Goal: Task Accomplishment & Management: Manage account settings

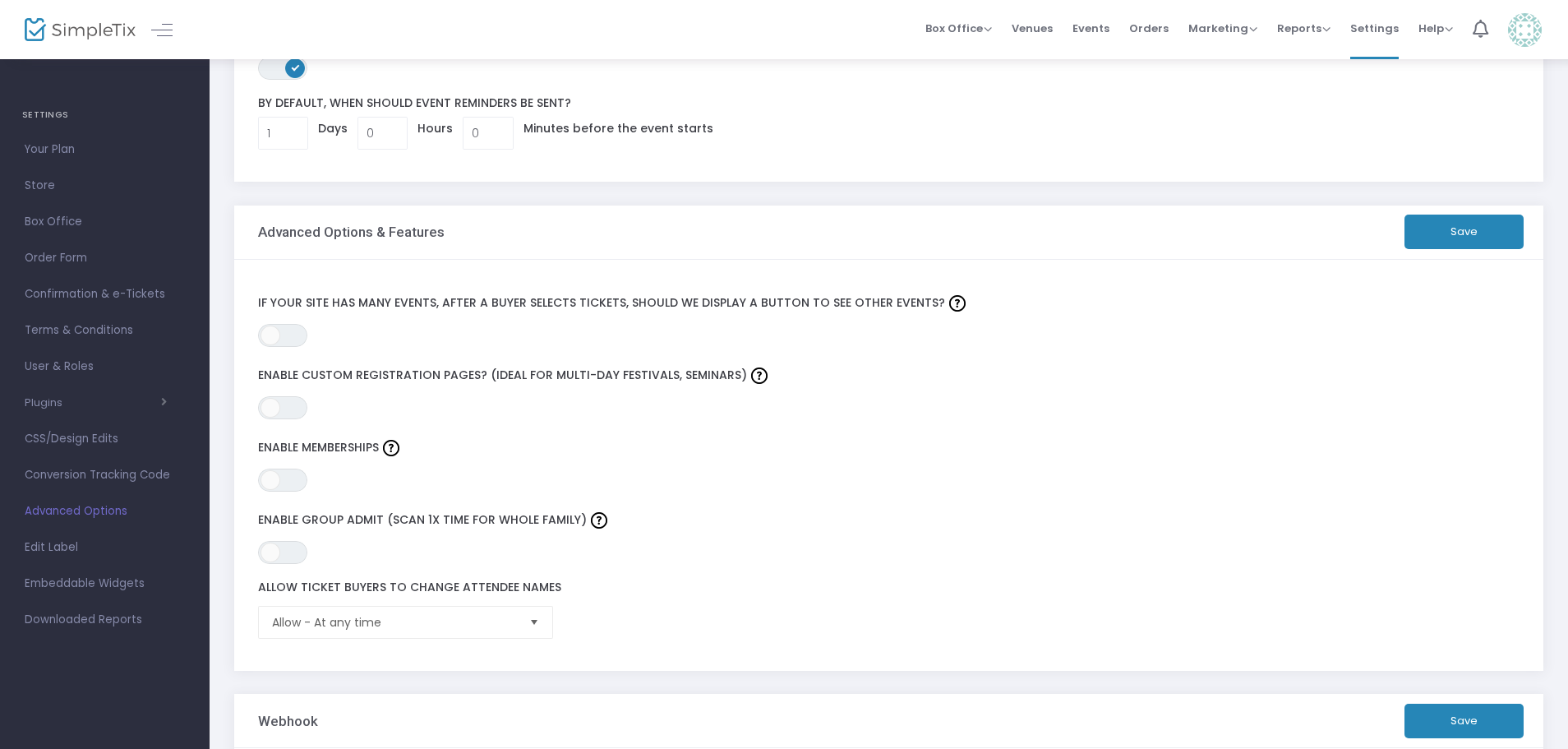
scroll to position [246, 0]
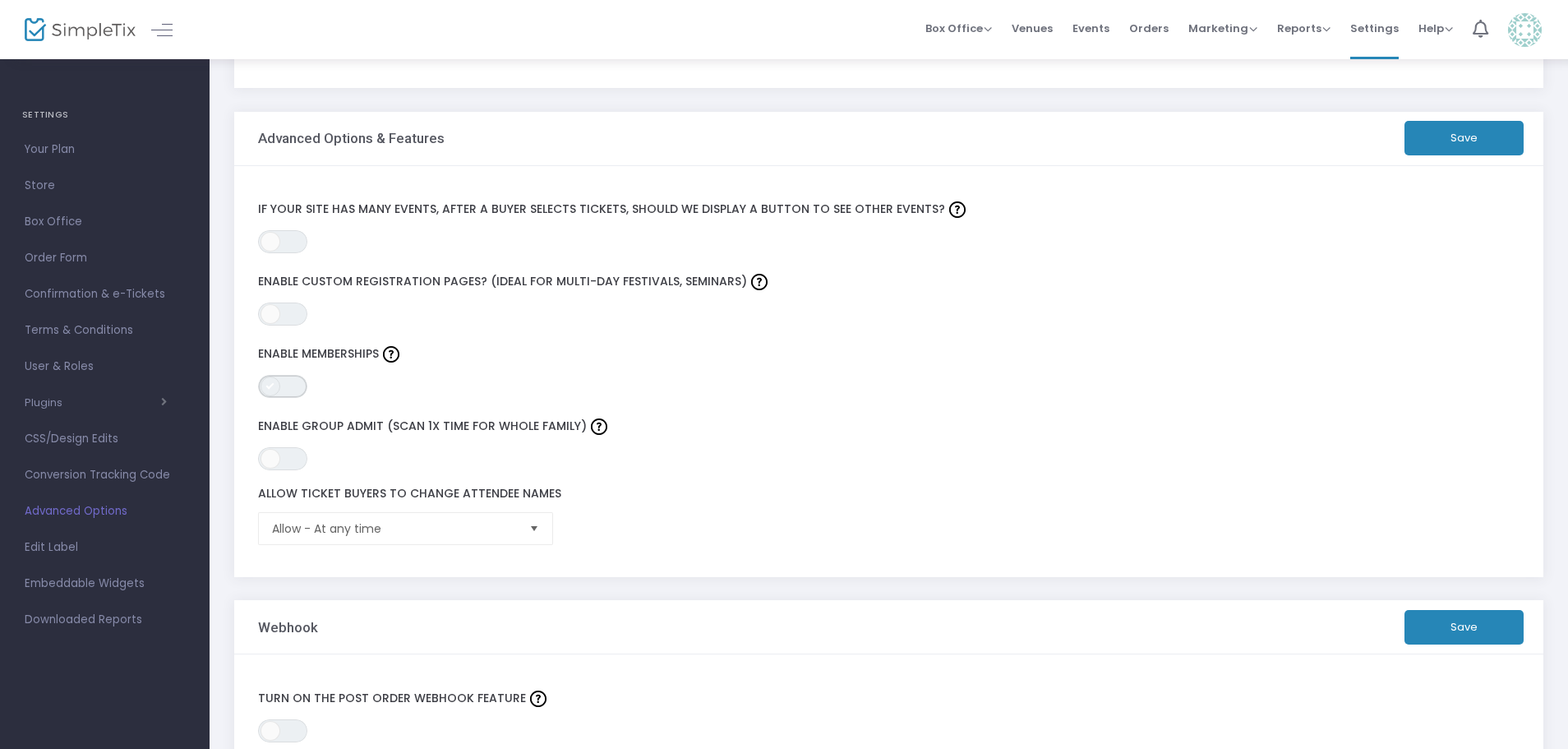
click at [298, 385] on span "ON OFF" at bounding box center [283, 386] width 49 height 23
click at [511, 528] on span "Allow - At any time" at bounding box center [394, 528] width 244 height 16
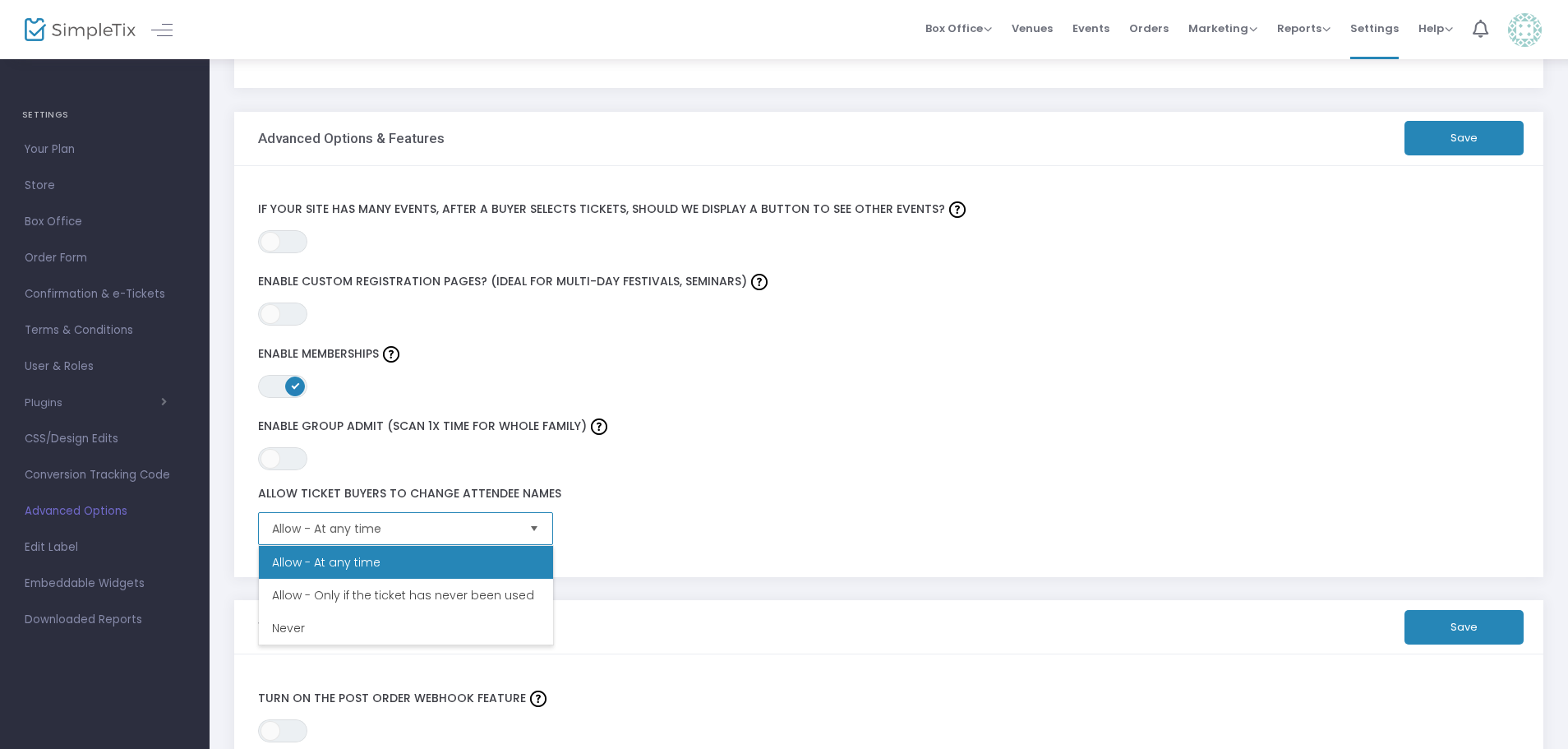
click at [511, 528] on span "Allow - At any time" at bounding box center [394, 528] width 244 height 16
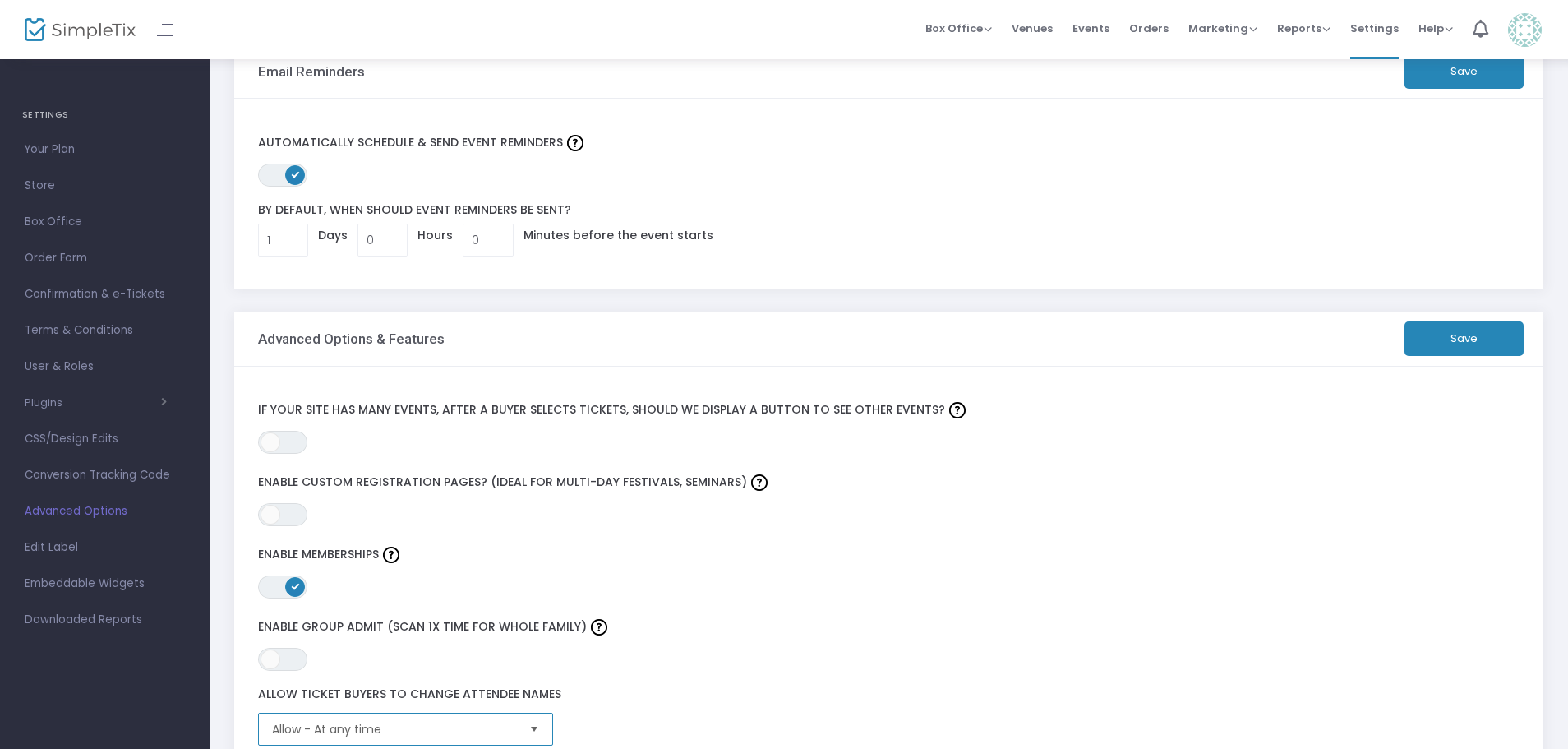
scroll to position [0, 0]
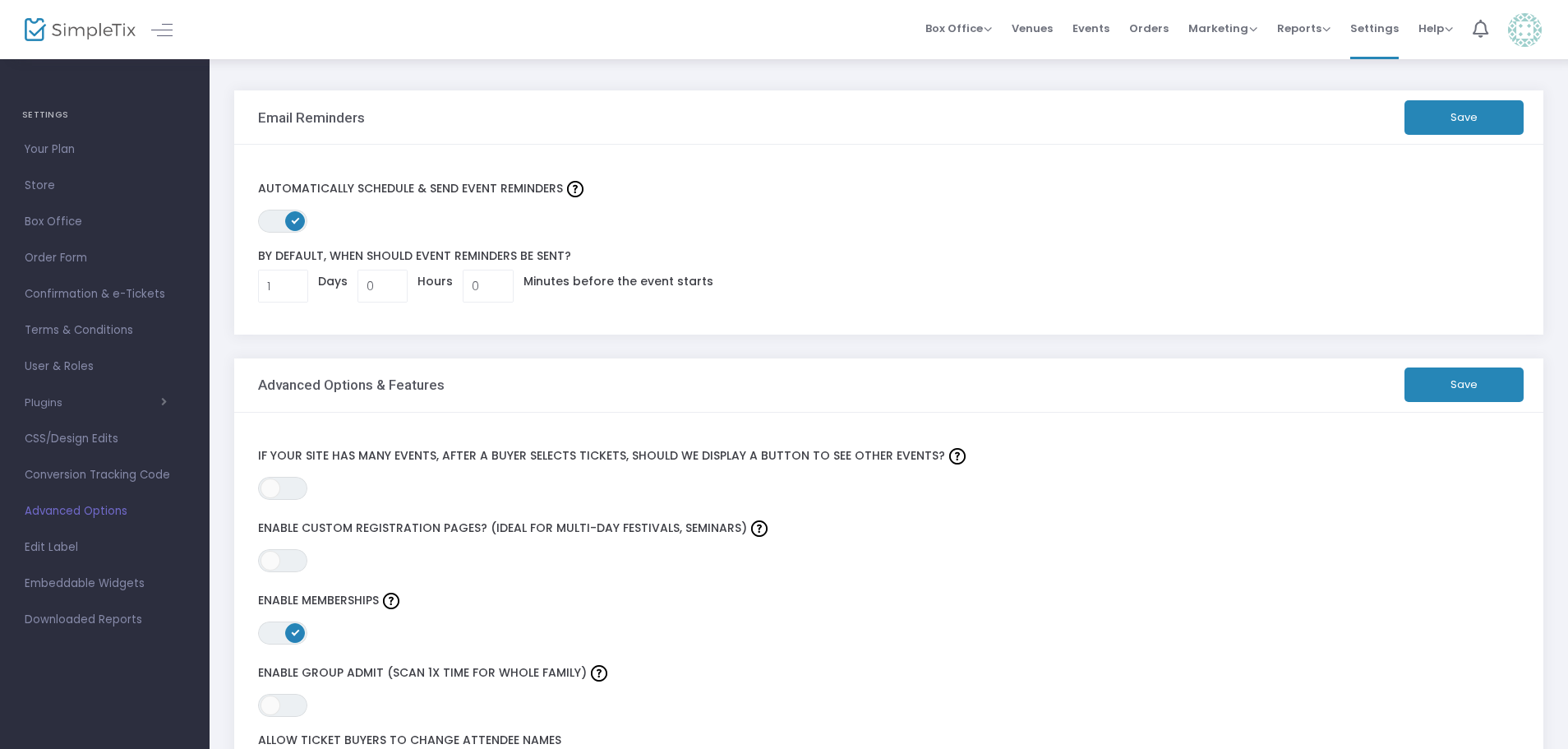
click at [644, 198] on label "Automatically schedule & send event Reminders" at bounding box center [889, 189] width 1262 height 25
click at [277, 221] on span "ON OFF" at bounding box center [283, 221] width 49 height 23
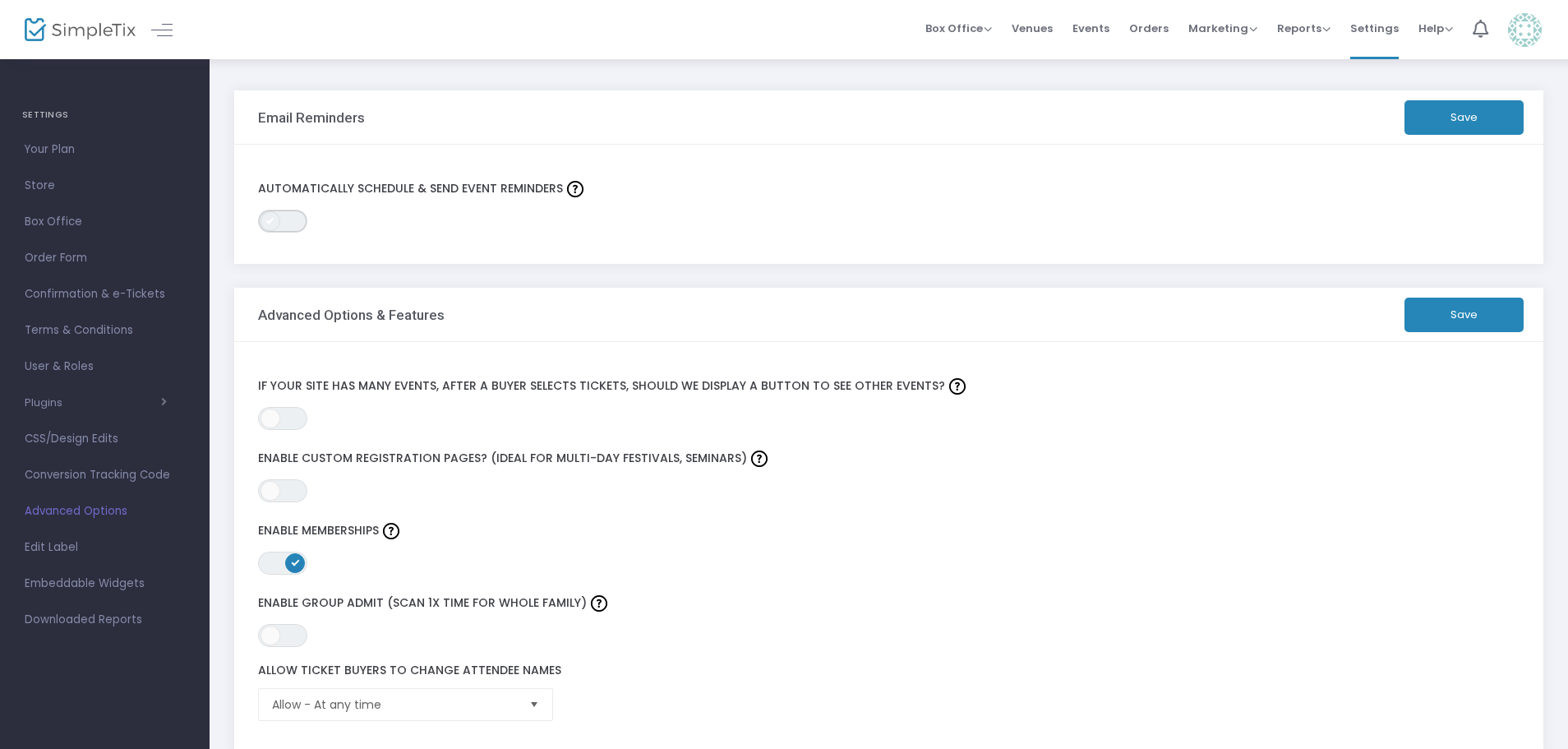
click at [302, 221] on span "ON OFF" at bounding box center [283, 221] width 49 height 23
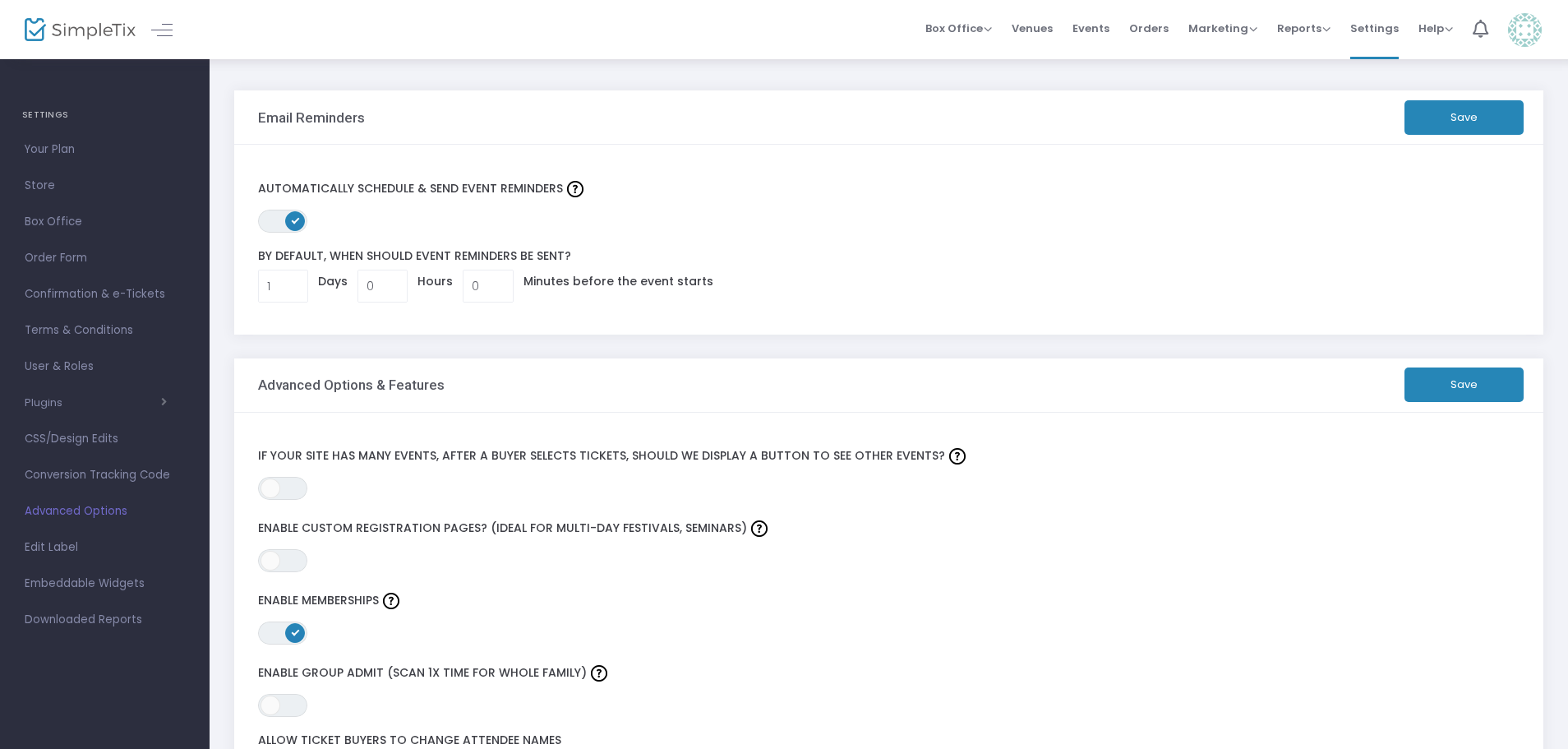
click at [1470, 374] on button "Save" at bounding box center [1463, 385] width 119 height 35
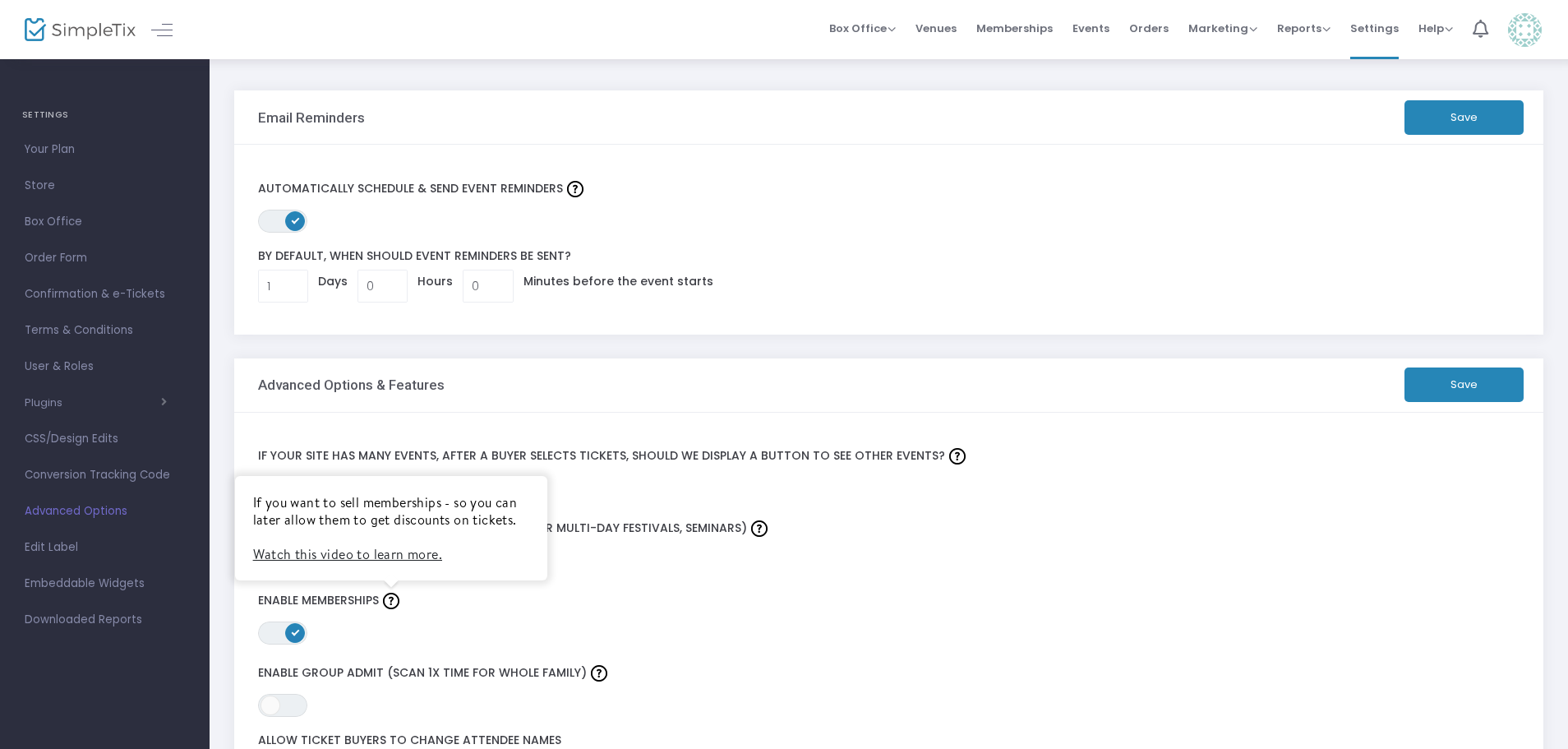
click at [383, 559] on link "Watch this video to learn more." at bounding box center [347, 554] width 189 height 18
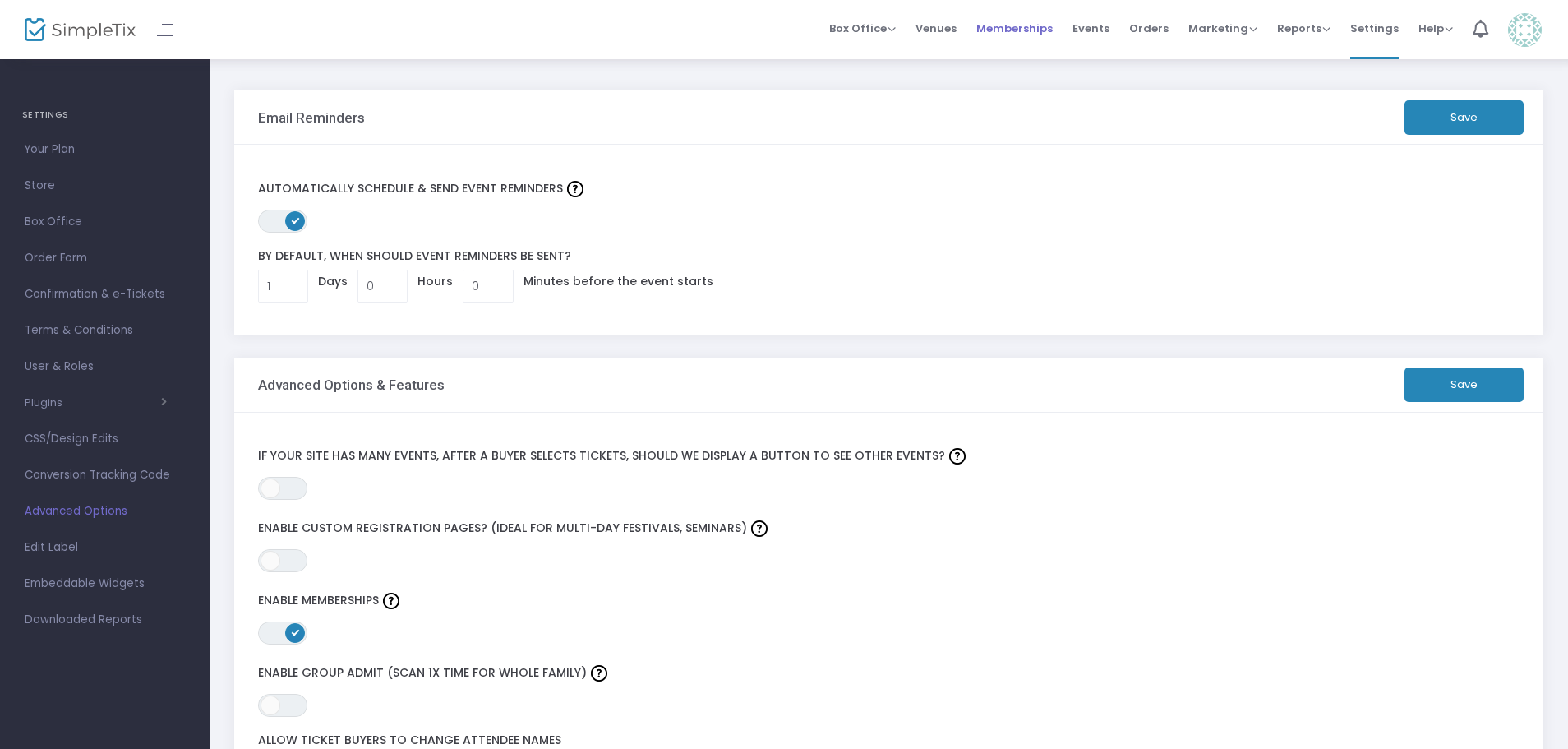
click at [1009, 26] on span "Memberships" at bounding box center [1014, 28] width 77 height 42
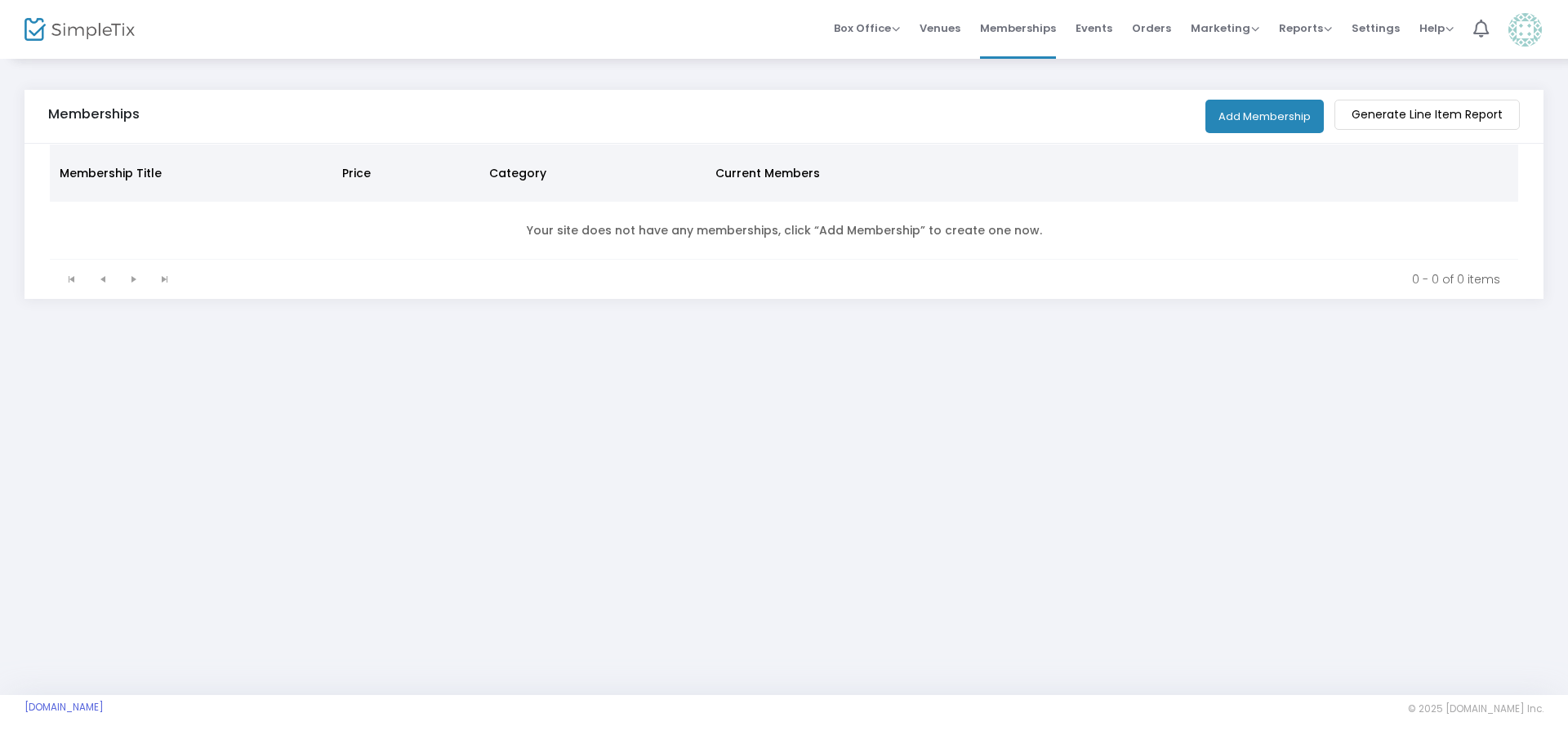
click at [1258, 124] on button "Add Membership" at bounding box center [1264, 116] width 119 height 34
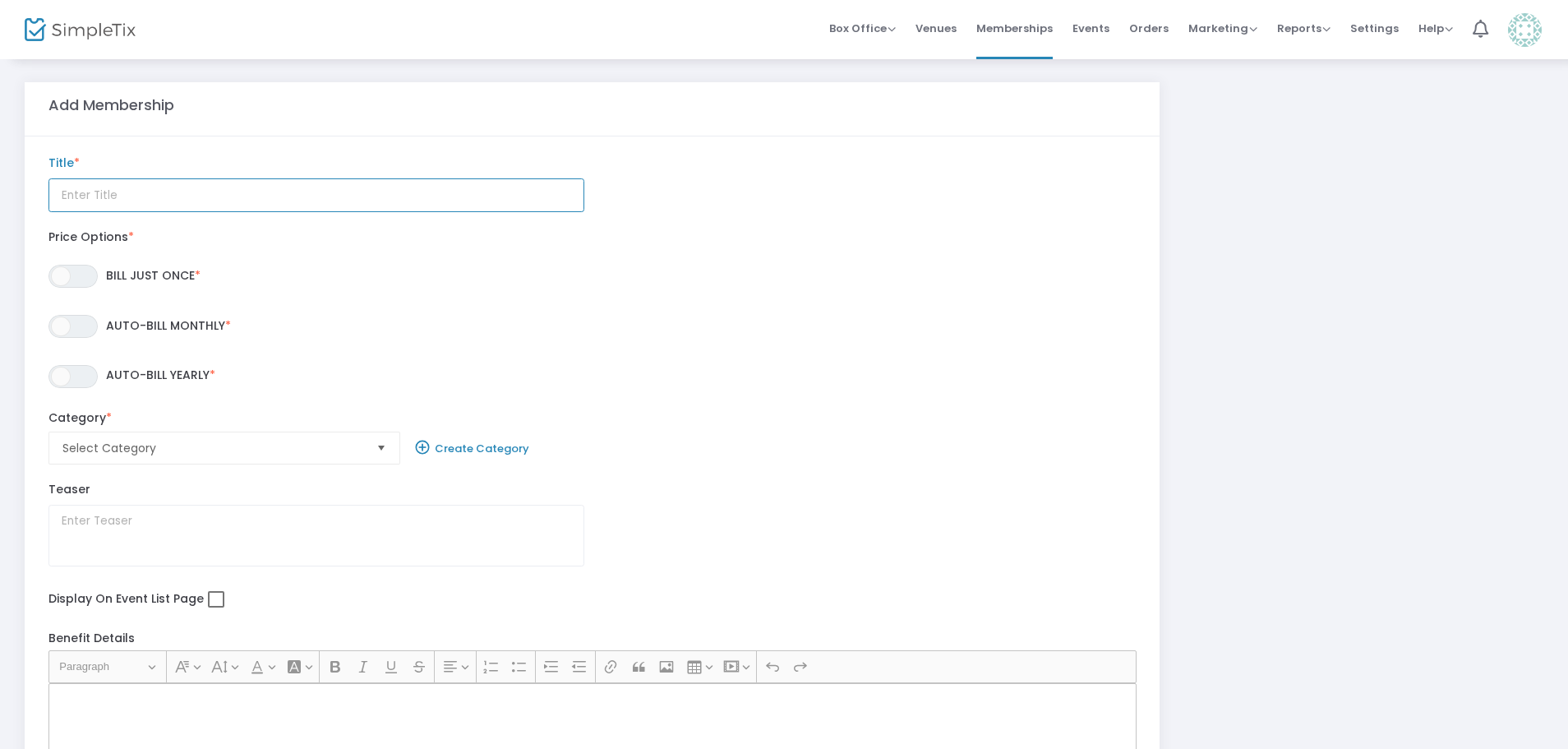
click at [140, 198] on input at bounding box center [316, 194] width 535 height 34
type input "General Membership"
click at [78, 276] on span "ON OFF" at bounding box center [73, 276] width 49 height 23
click at [90, 385] on span "ON OFF" at bounding box center [73, 376] width 49 height 23
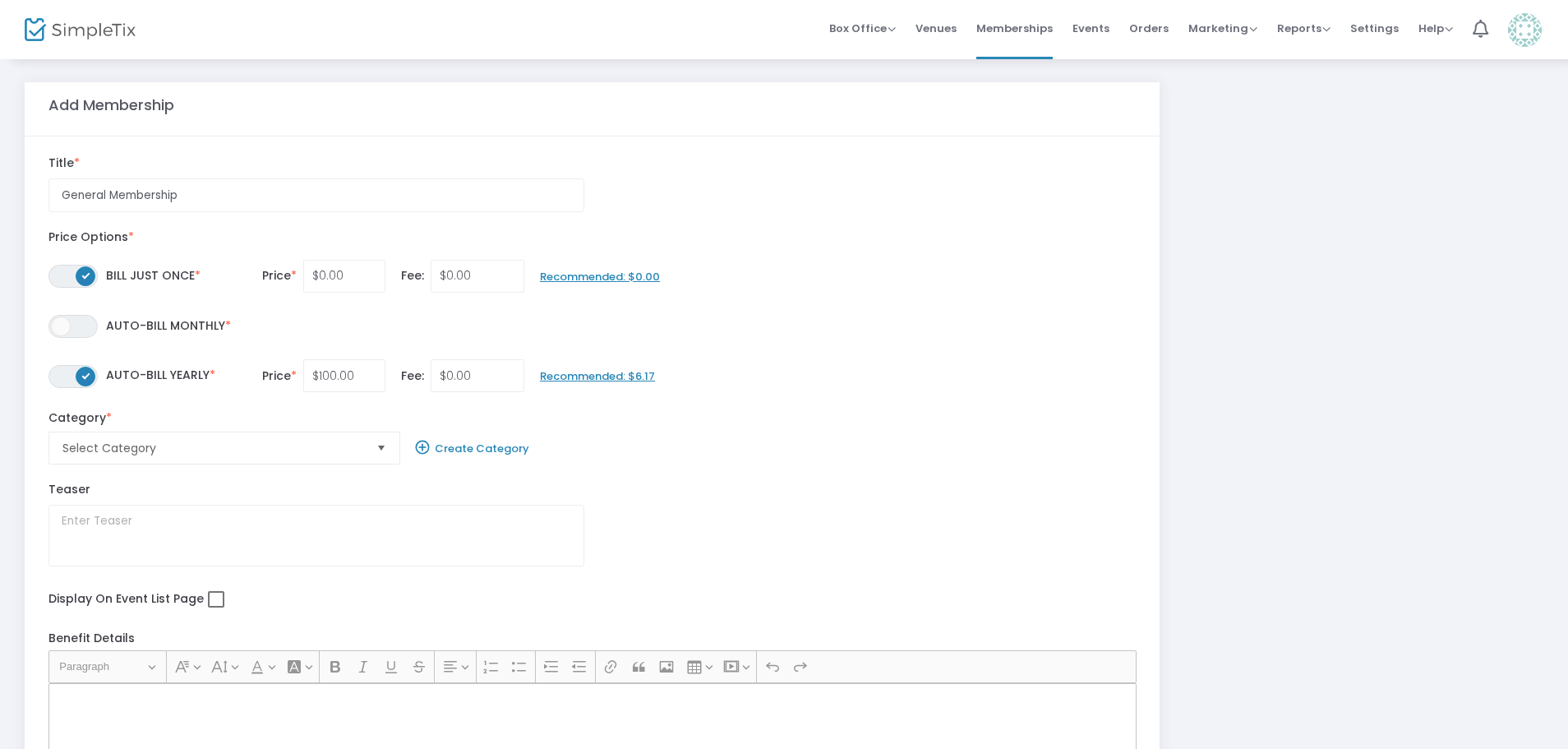
click at [62, 272] on span "ON OFF" at bounding box center [73, 276] width 49 height 23
click at [376, 445] on span "Select" at bounding box center [381, 449] width 27 height 27
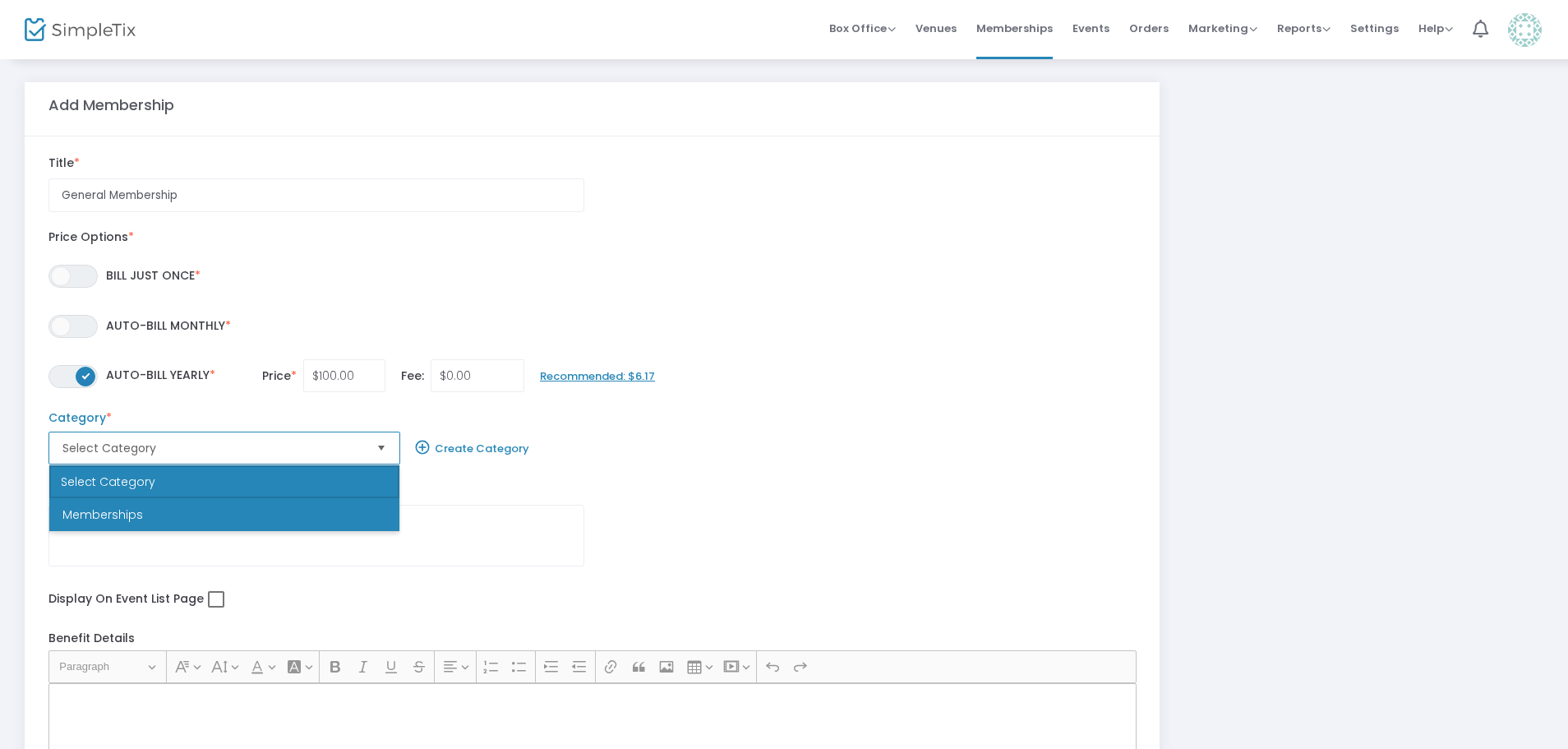
click at [347, 508] on li "Memberships" at bounding box center [224, 515] width 350 height 33
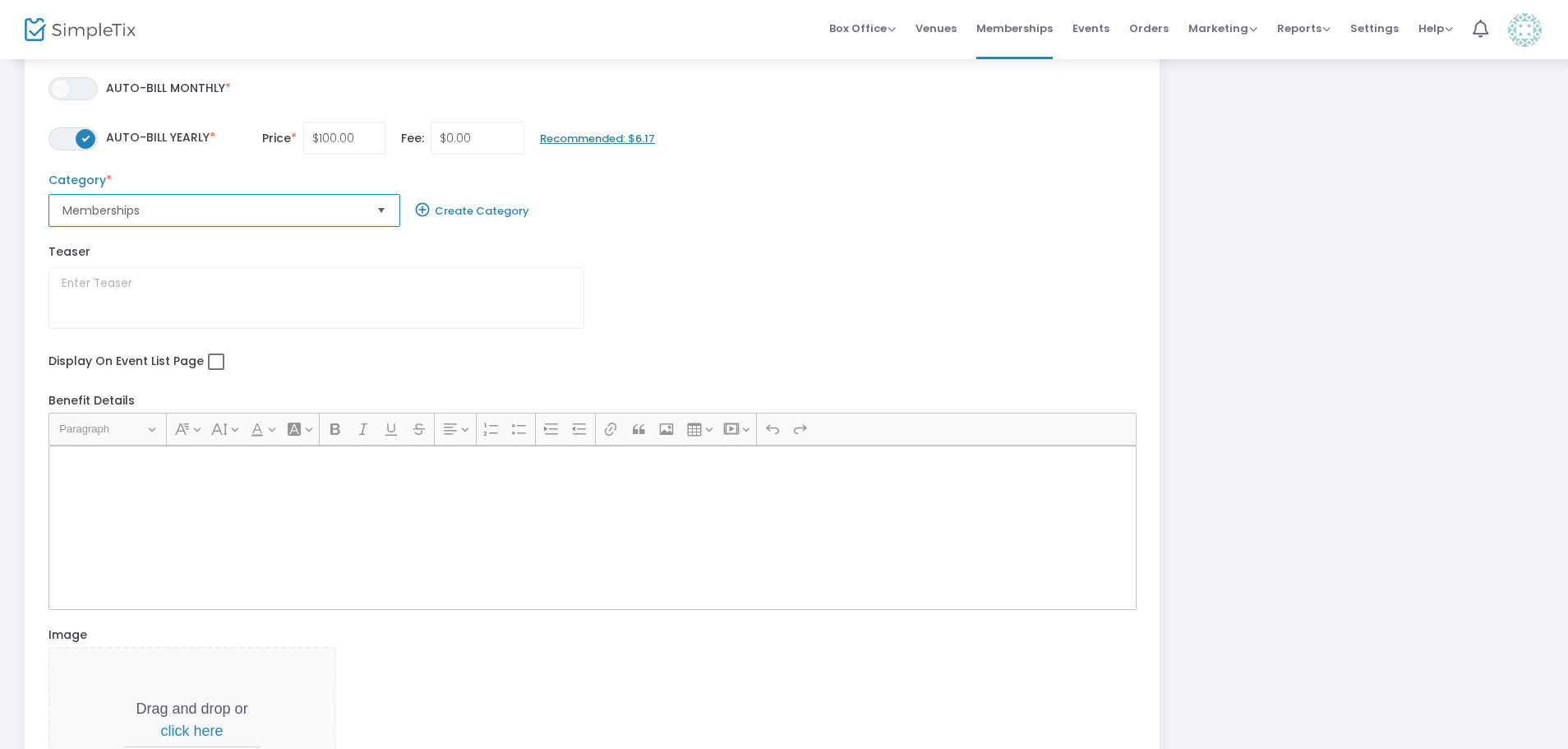
scroll to position [246, 0]
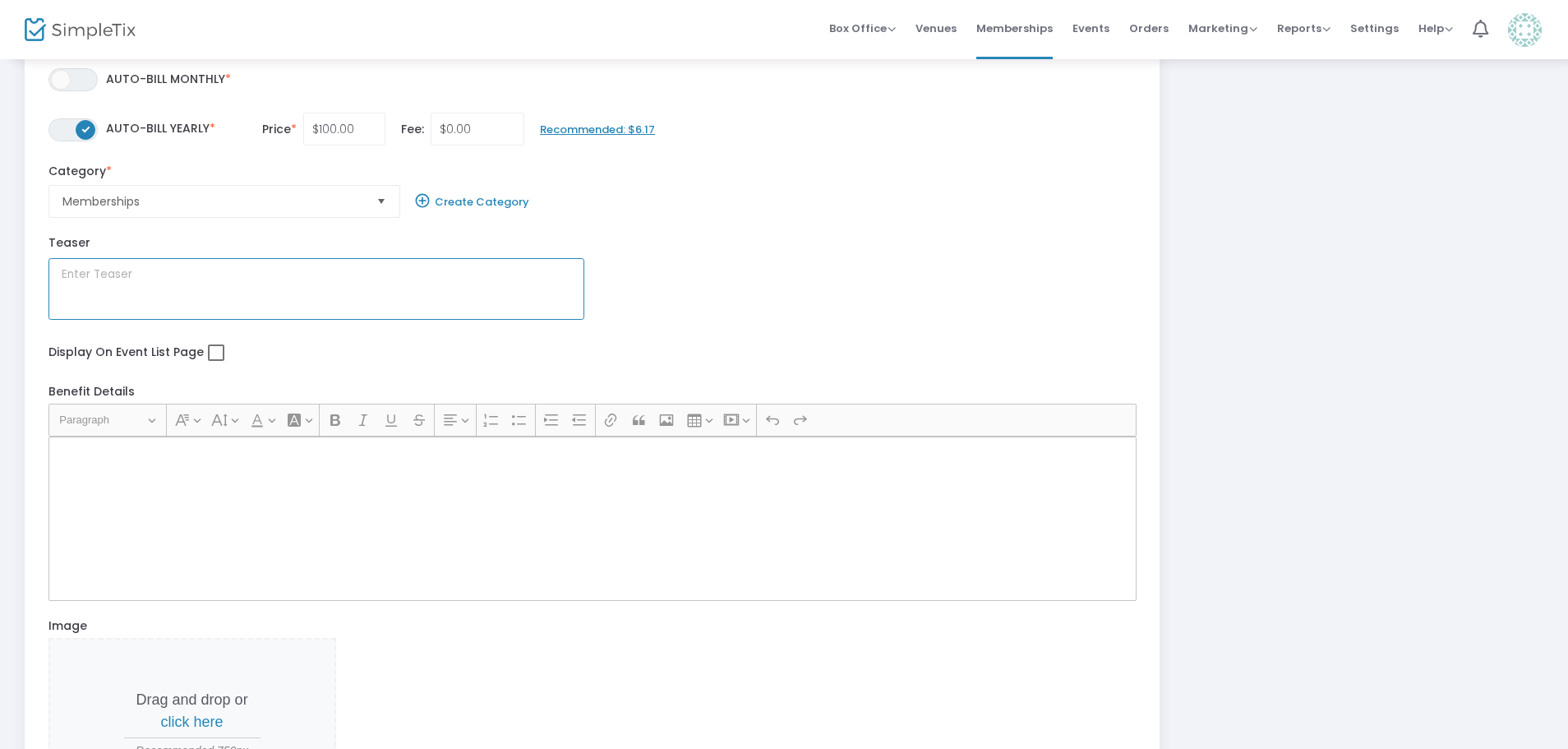
click at [214, 283] on textarea at bounding box center [316, 289] width 535 height 62
click at [216, 344] on span at bounding box center [216, 352] width 16 height 16
click at [216, 360] on input "checkbox" at bounding box center [215, 360] width 1 height 1
checkbox input "true"
click at [171, 277] on textarea at bounding box center [316, 289] width 535 height 62
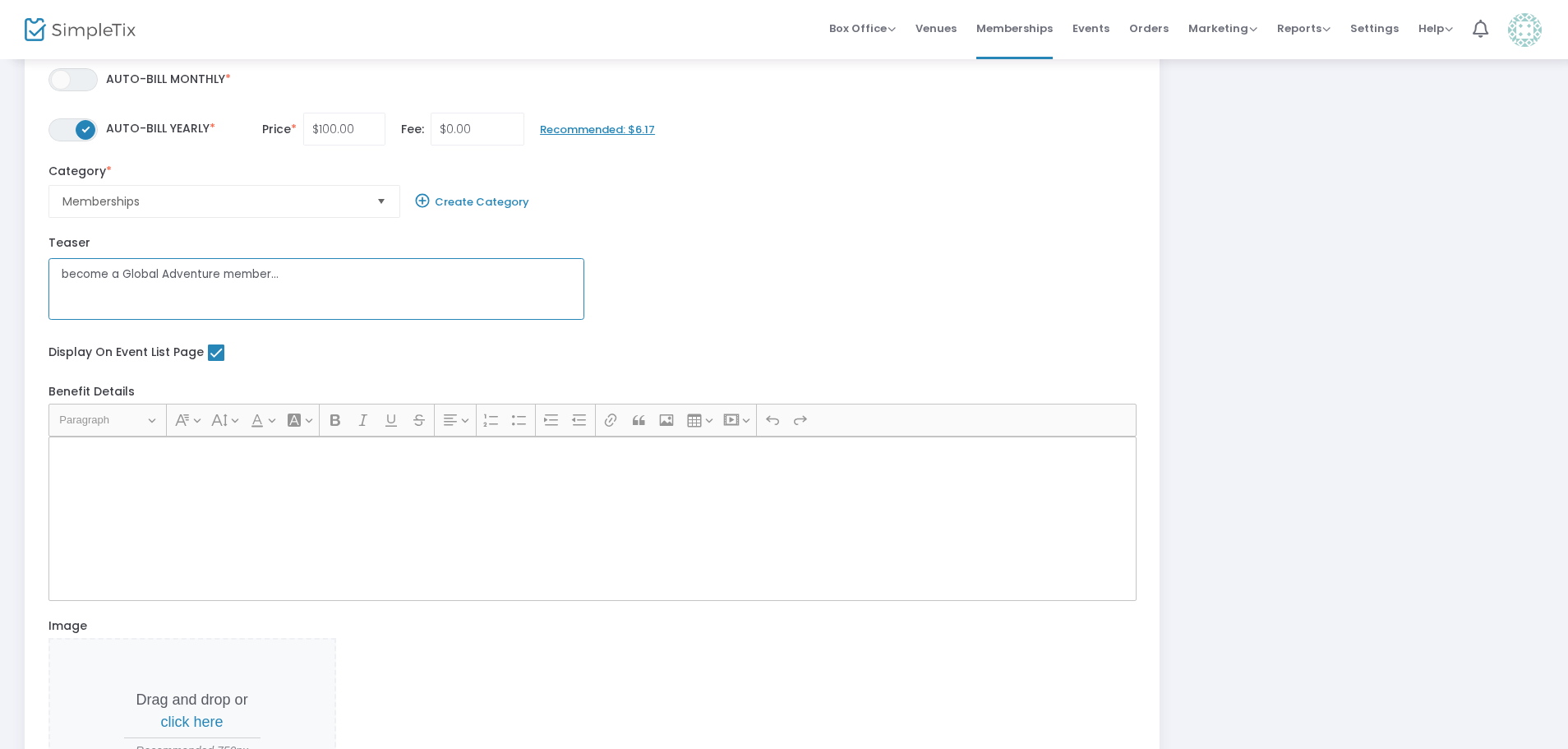
type textarea "become a Global Adventure member..."
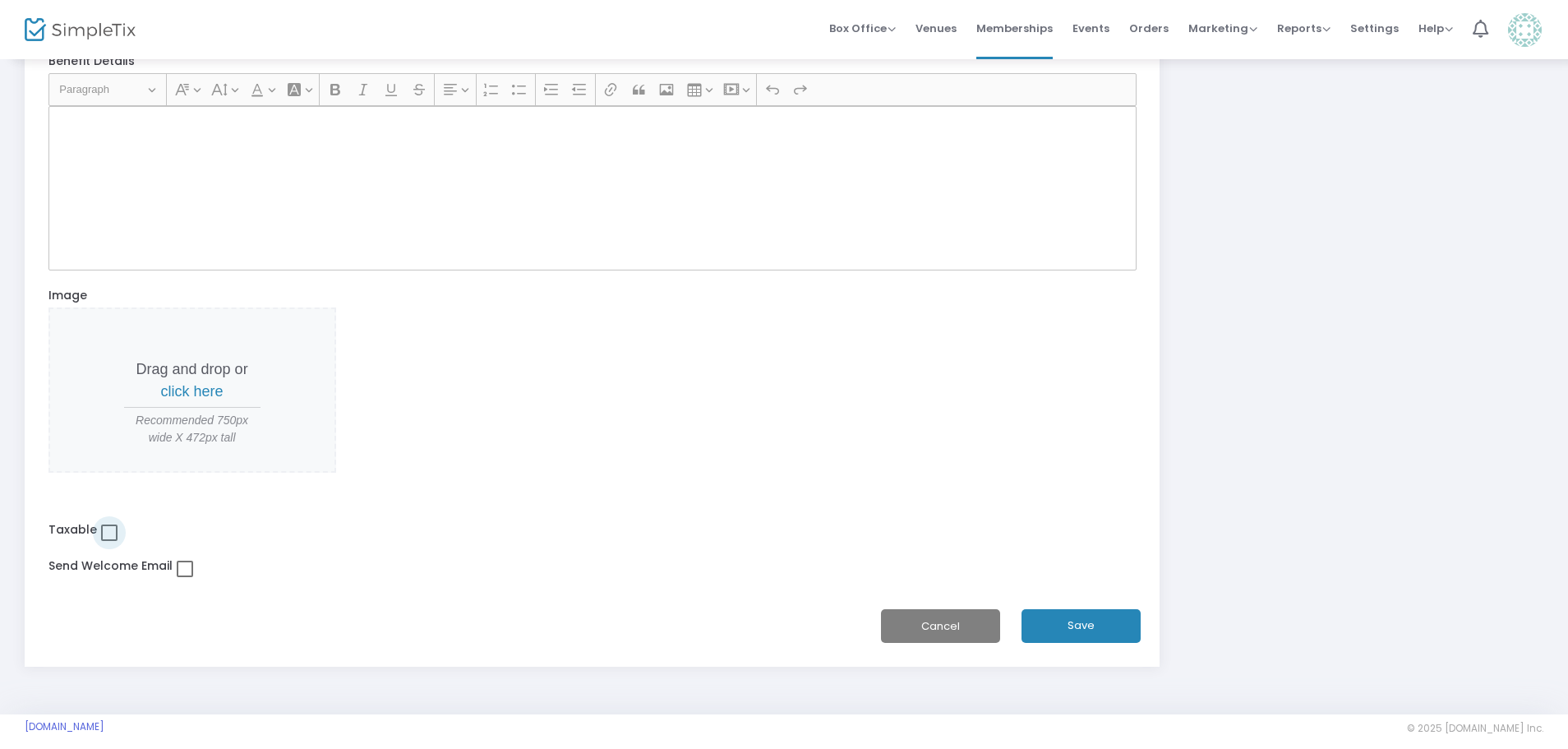
scroll to position [592, 0]
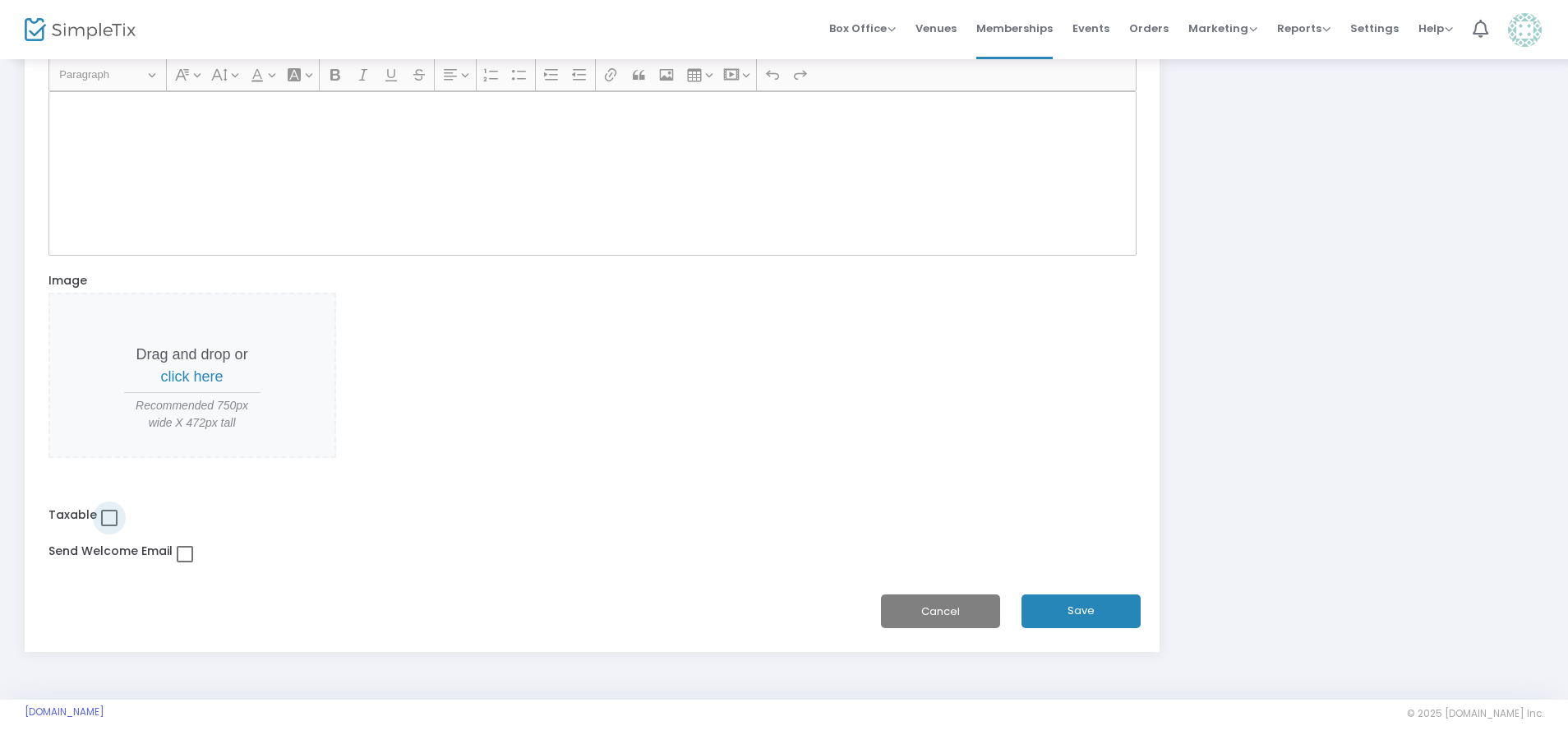
click at [157, 131] on div "Rich Text Editor, main" at bounding box center [592, 173] width 1088 height 164
click at [129, 108] on p "Rich Text Editor, main" at bounding box center [591, 110] width 1073 height 16
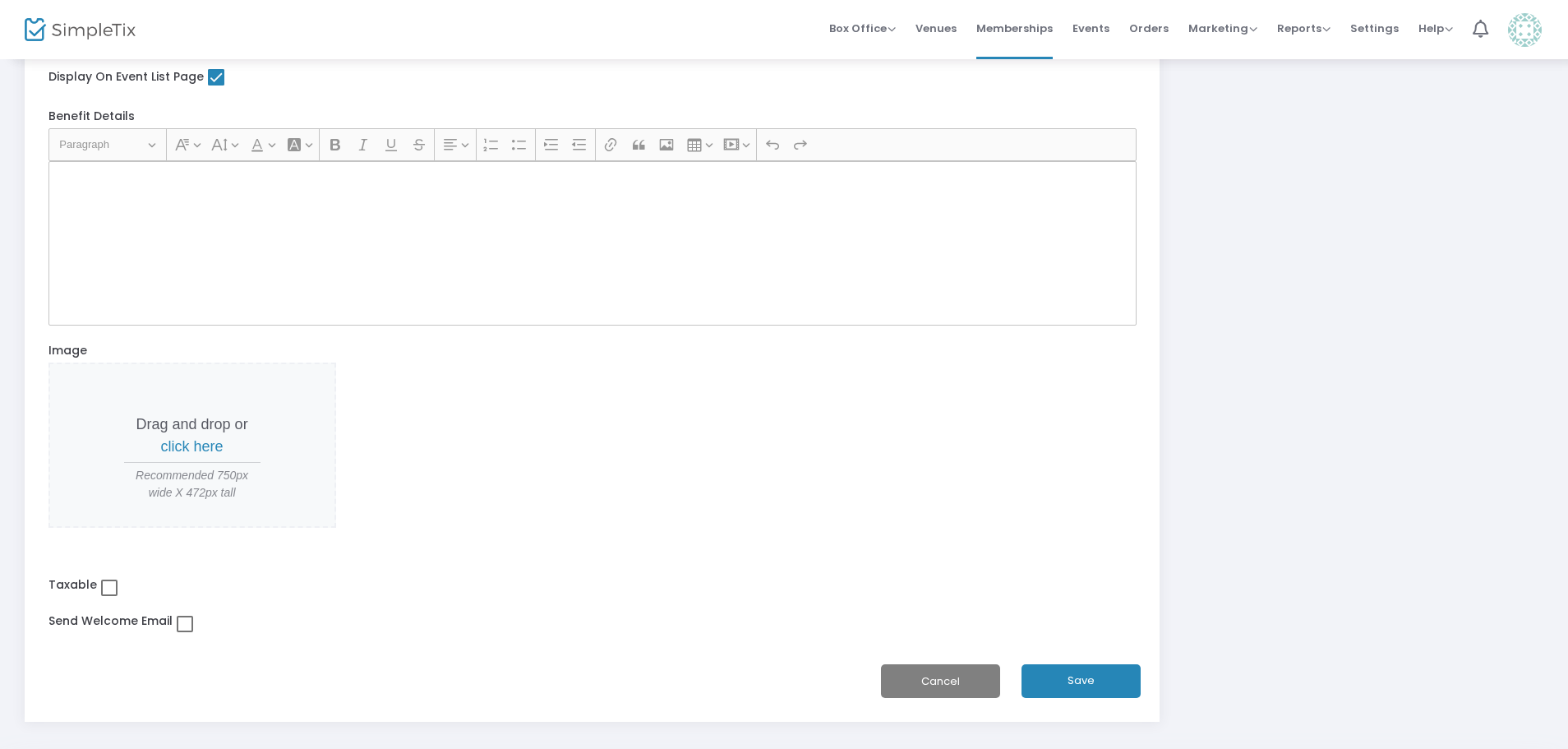
scroll to position [427, 0]
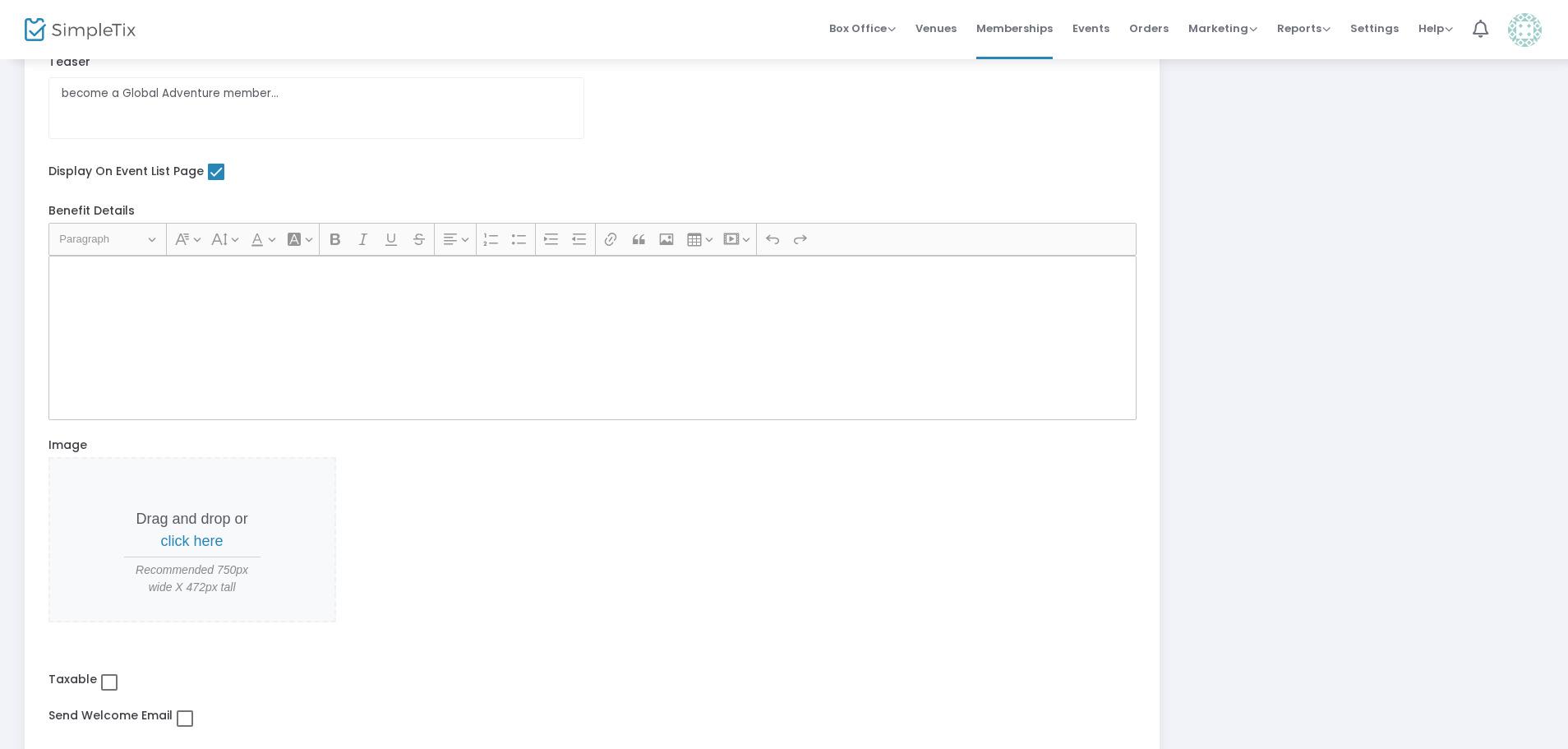
click at [112, 287] on div "Rich Text Editor, main" at bounding box center [592, 338] width 1088 height 164
click at [112, 251] on button "Heading Paragraph" at bounding box center [108, 240] width 111 height 26
click at [106, 278] on p "Rich Text Editor, main" at bounding box center [591, 275] width 1073 height 16
click at [105, 279] on p "Rich Text Editor, main" at bounding box center [591, 275] width 1073 height 16
click at [110, 281] on p "Rich Text Editor, main" at bounding box center [591, 275] width 1073 height 16
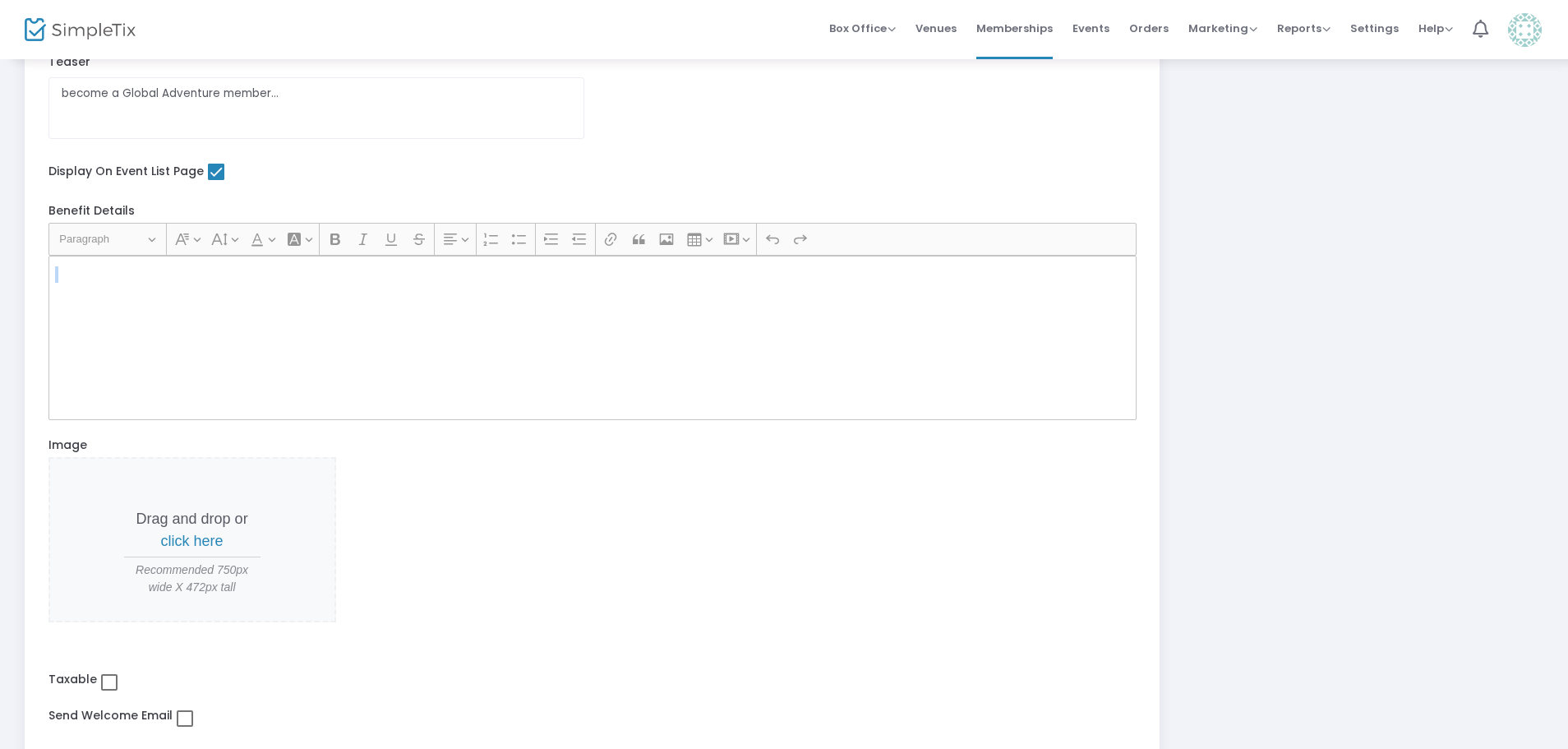
click at [110, 281] on p "Rich Text Editor, main" at bounding box center [591, 275] width 1073 height 16
click at [208, 171] on span at bounding box center [216, 172] width 16 height 16
click at [215, 180] on input "checkbox" at bounding box center [215, 180] width 1 height 1
click at [154, 309] on div "Rich Text Editor, main" at bounding box center [592, 338] width 1088 height 164
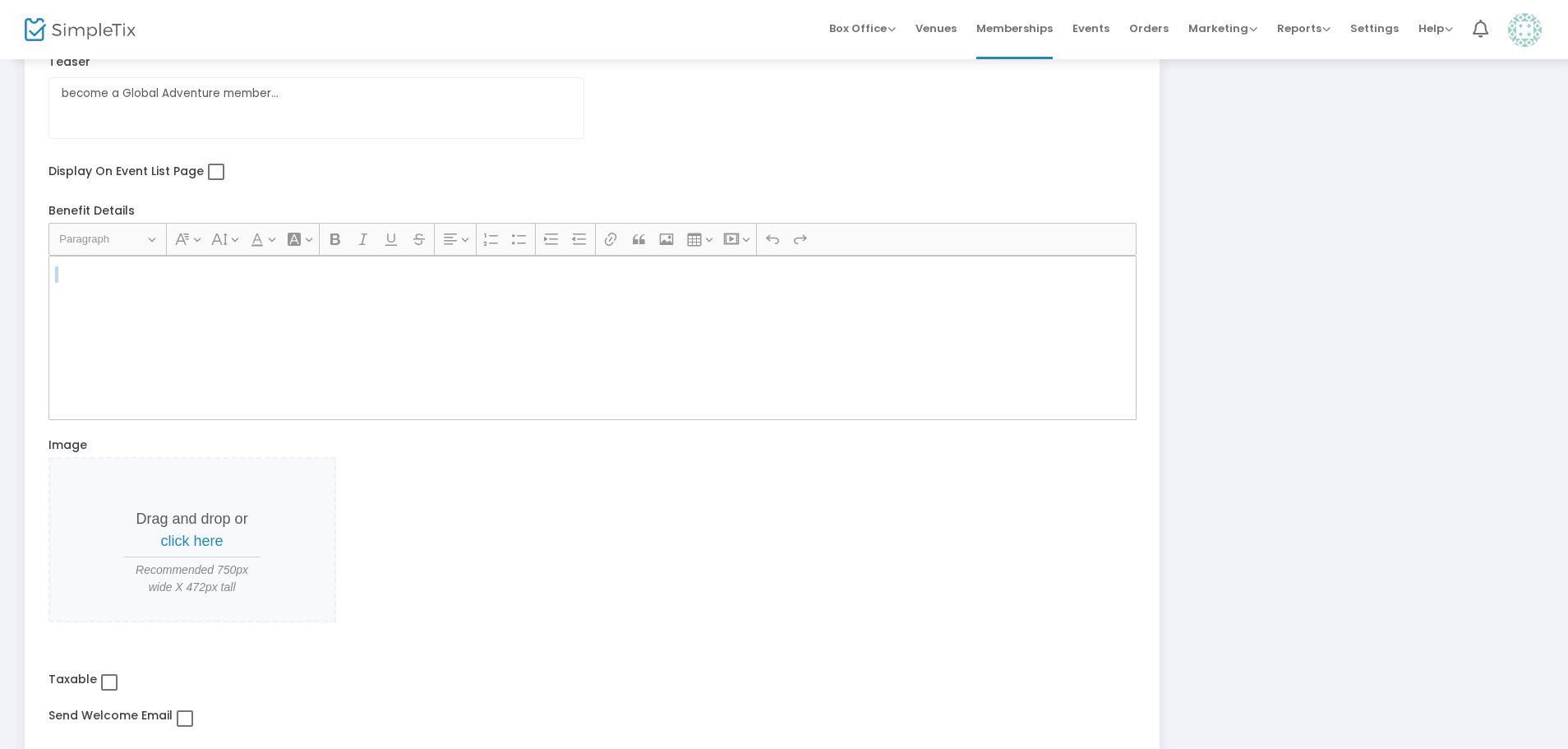
click at [154, 309] on div "Rich Text Editor, main" at bounding box center [592, 338] width 1088 height 164
click at [214, 168] on span at bounding box center [216, 172] width 16 height 16
click at [215, 180] on input "checkbox" at bounding box center [215, 180] width 1 height 1
checkbox input "true"
click at [262, 348] on div "Rich Text Editor, main" at bounding box center [592, 338] width 1088 height 164
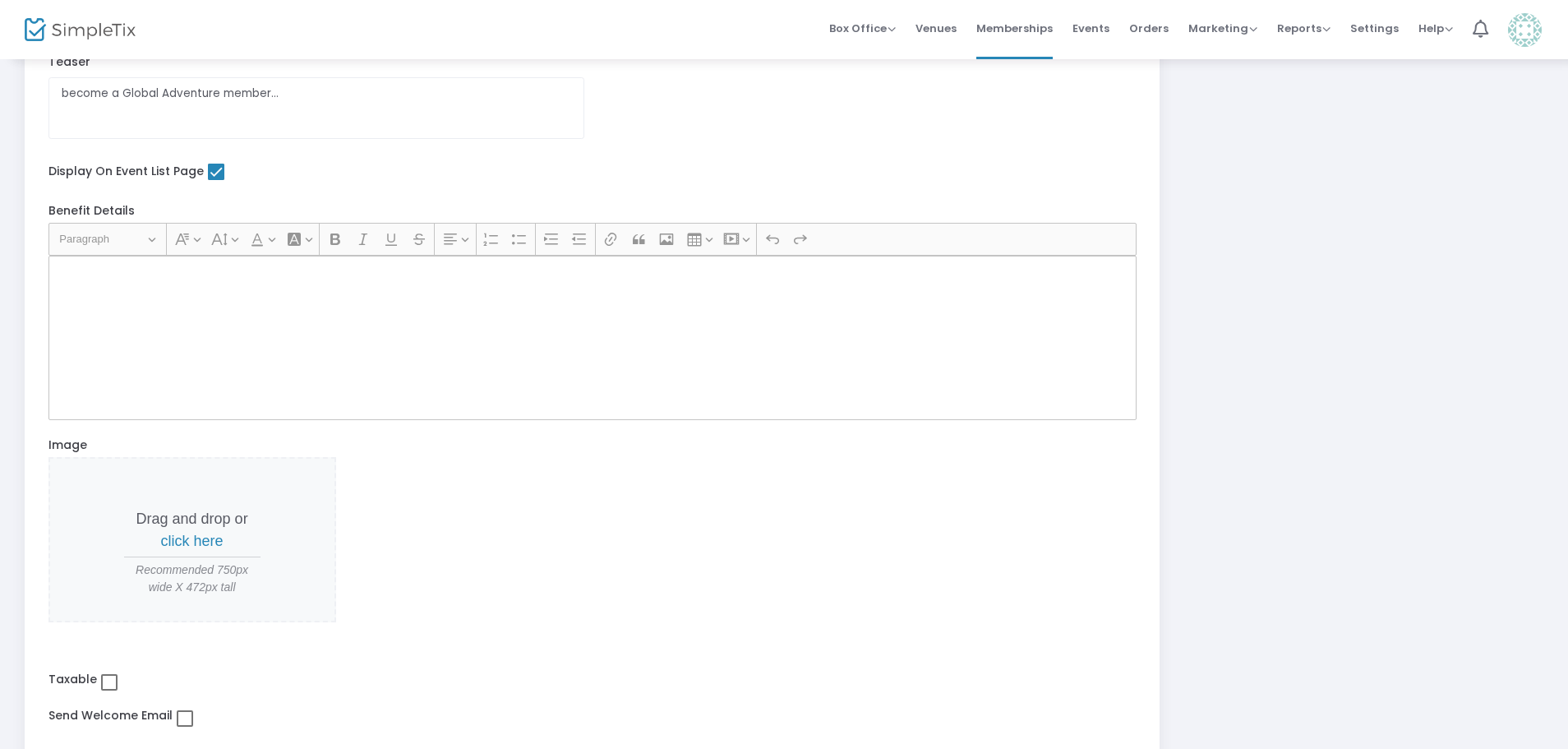
click at [306, 303] on div "Rich Text Editor, main" at bounding box center [592, 338] width 1088 height 164
click at [158, 239] on button "Heading Paragraph" at bounding box center [108, 240] width 111 height 26
click at [146, 242] on button "Heading Paragraph" at bounding box center [108, 240] width 111 height 26
click at [168, 308] on div "Rich Text Editor, main" at bounding box center [592, 338] width 1088 height 164
click at [175, 561] on span "Recommended 750px wide X 472px tall" at bounding box center [192, 578] width 137 height 35
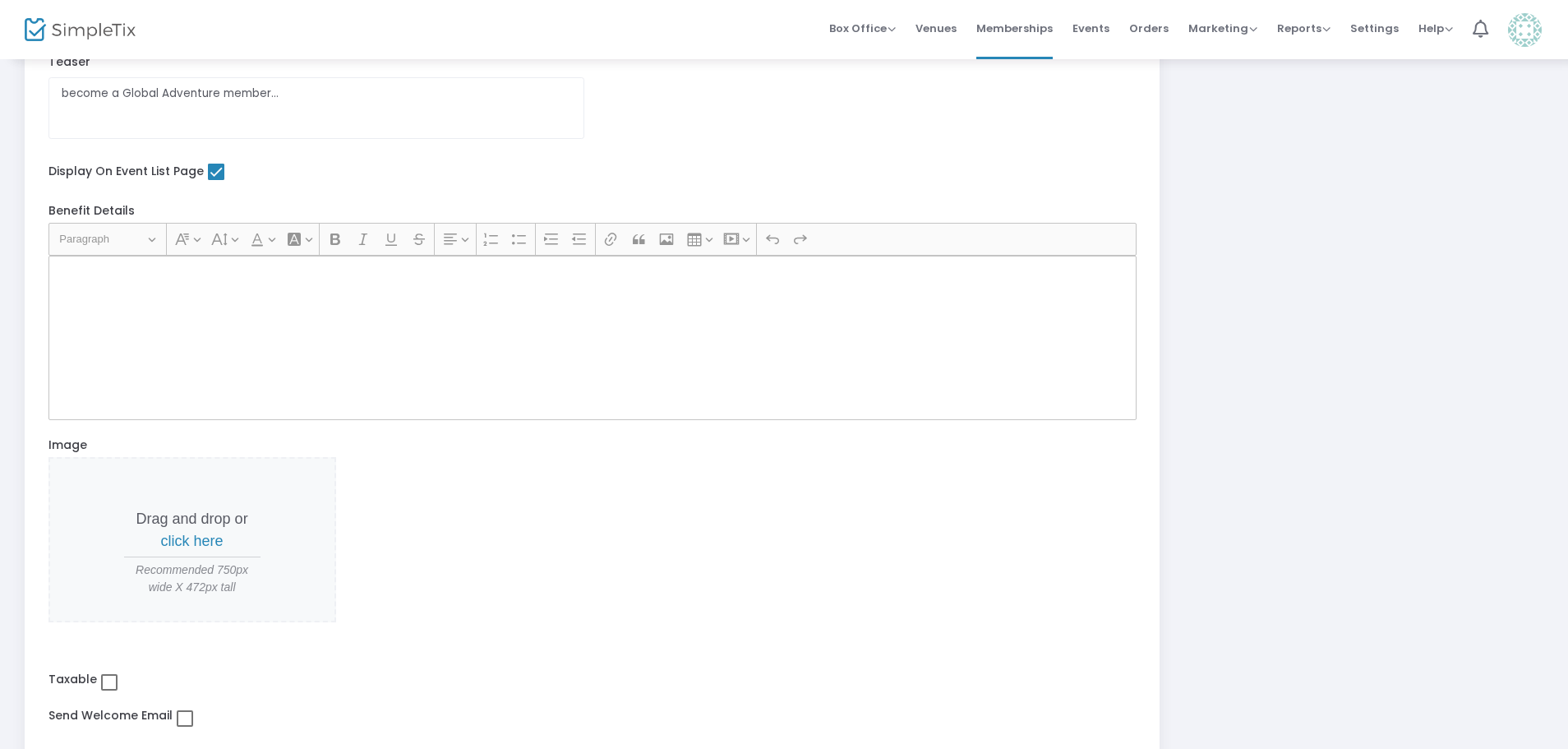
click at [191, 551] on p "Drag and drop or click here" at bounding box center [192, 530] width 137 height 45
click at [191, 535] on span "click here" at bounding box center [192, 541] width 62 height 16
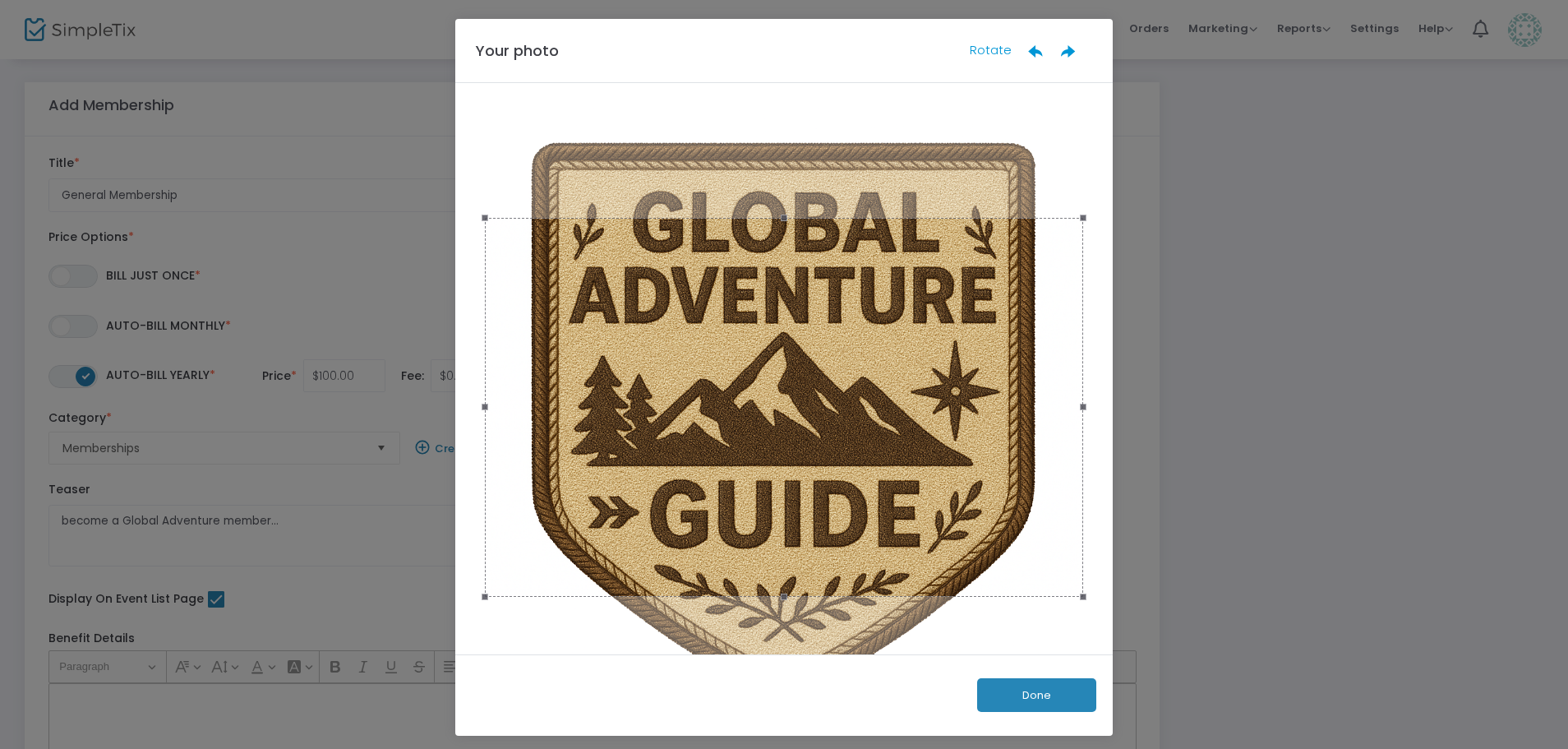
scroll to position [0, 0]
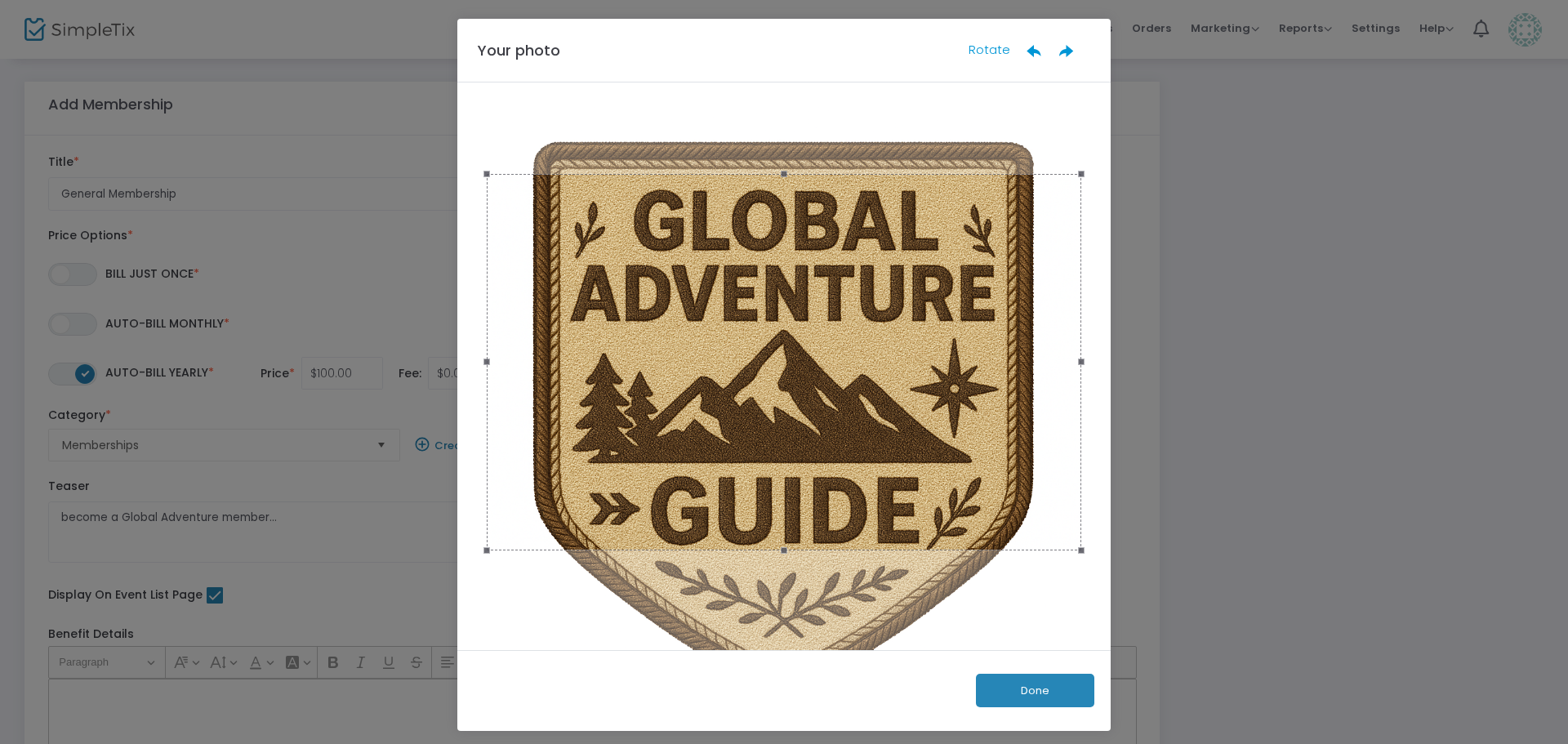
drag, startPoint x: 806, startPoint y: 406, endPoint x: 802, endPoint y: 363, distance: 43.2
click at [802, 363] on div at bounding box center [784, 362] width 595 height 376
click at [1050, 682] on button "Done" at bounding box center [1034, 690] width 119 height 34
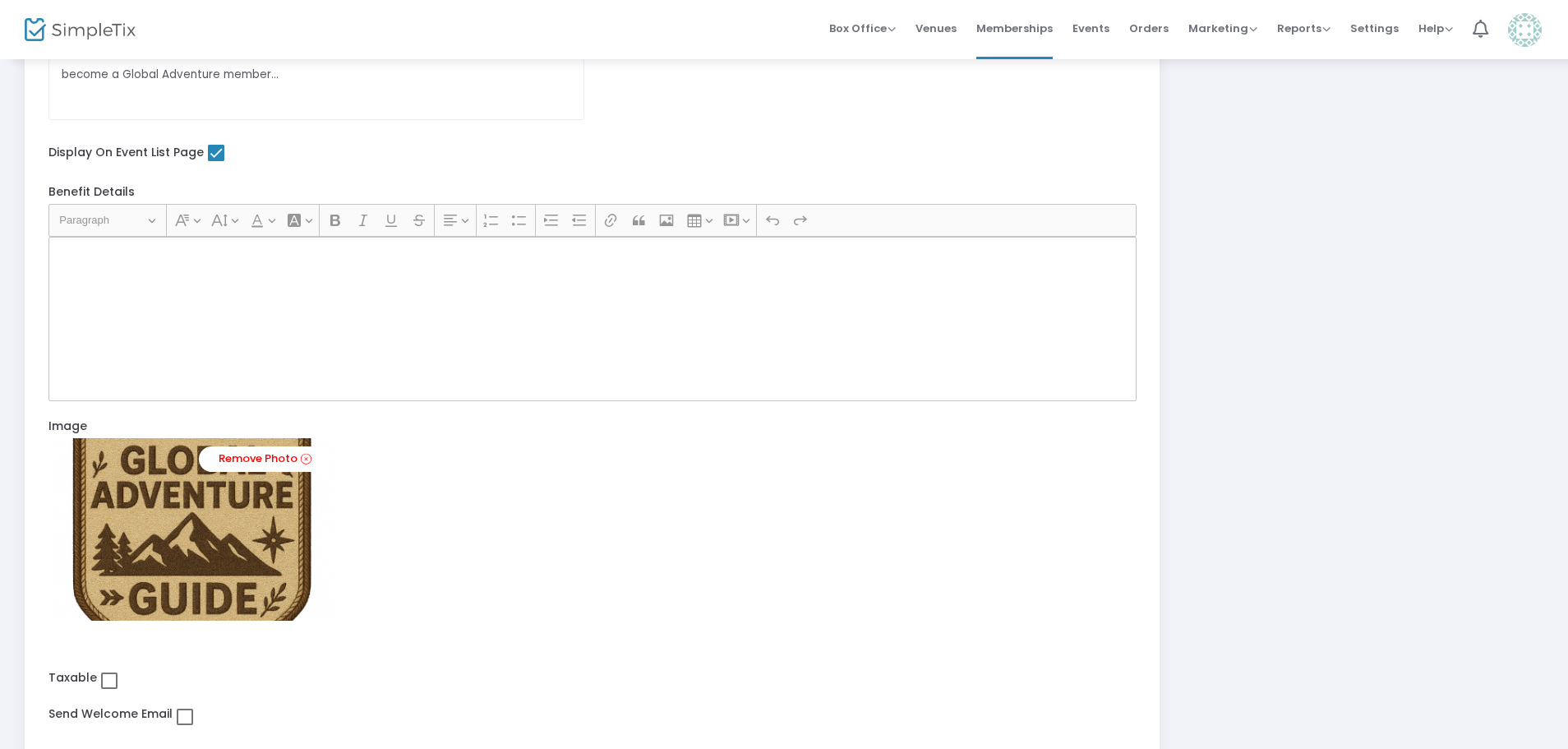
scroll to position [576, 0]
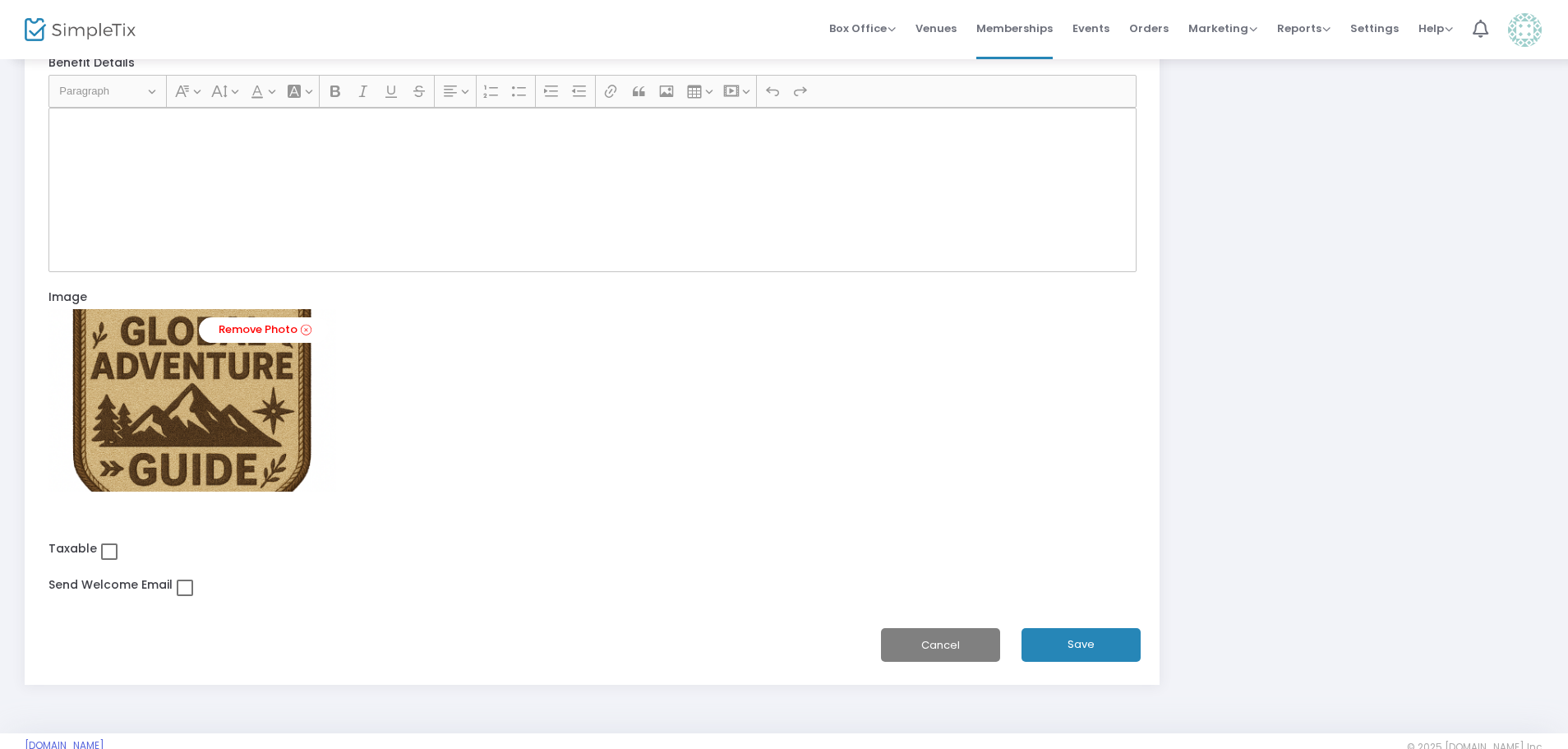
click at [200, 172] on div "Rich Text Editor, main" at bounding box center [592, 190] width 1088 height 164
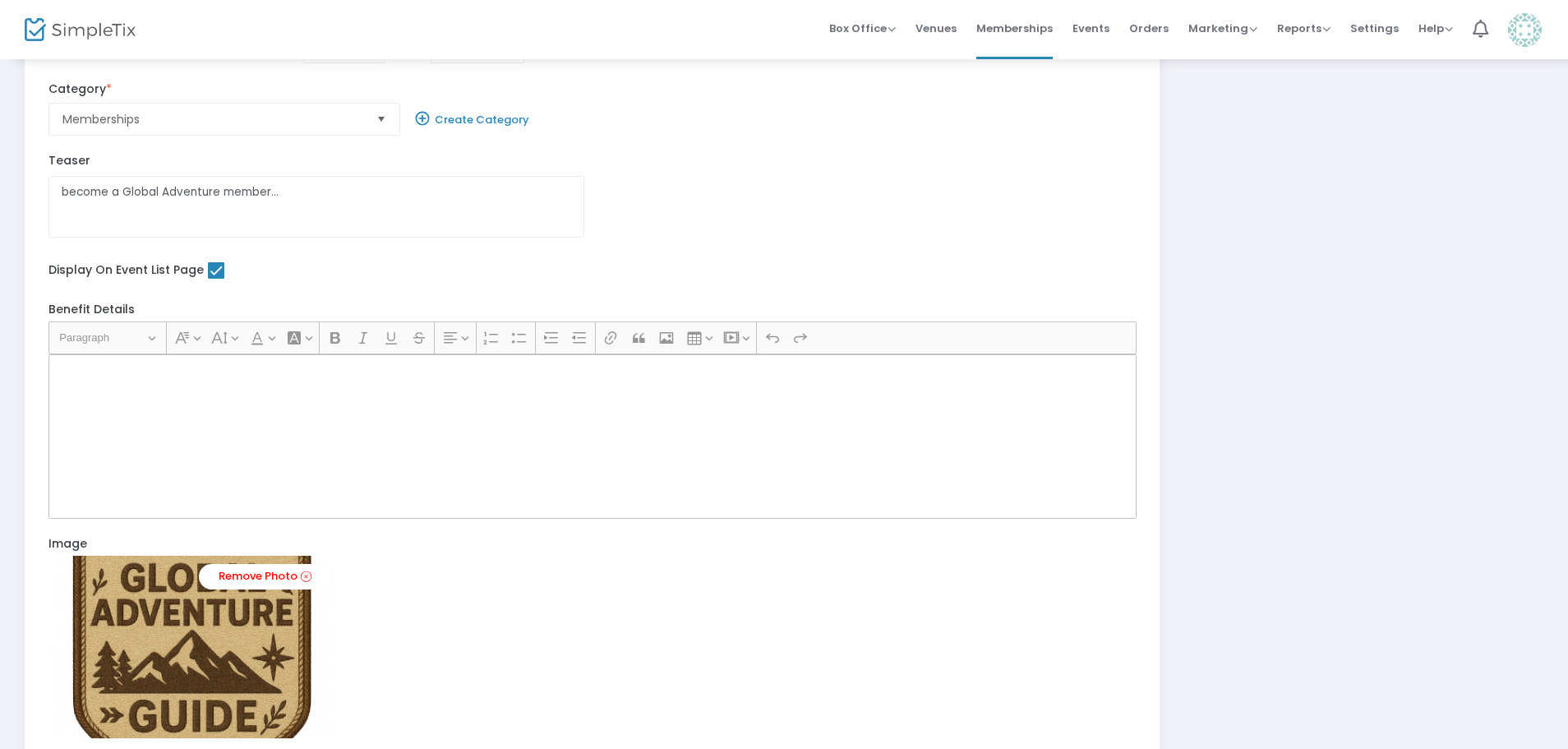
scroll to position [609, 0]
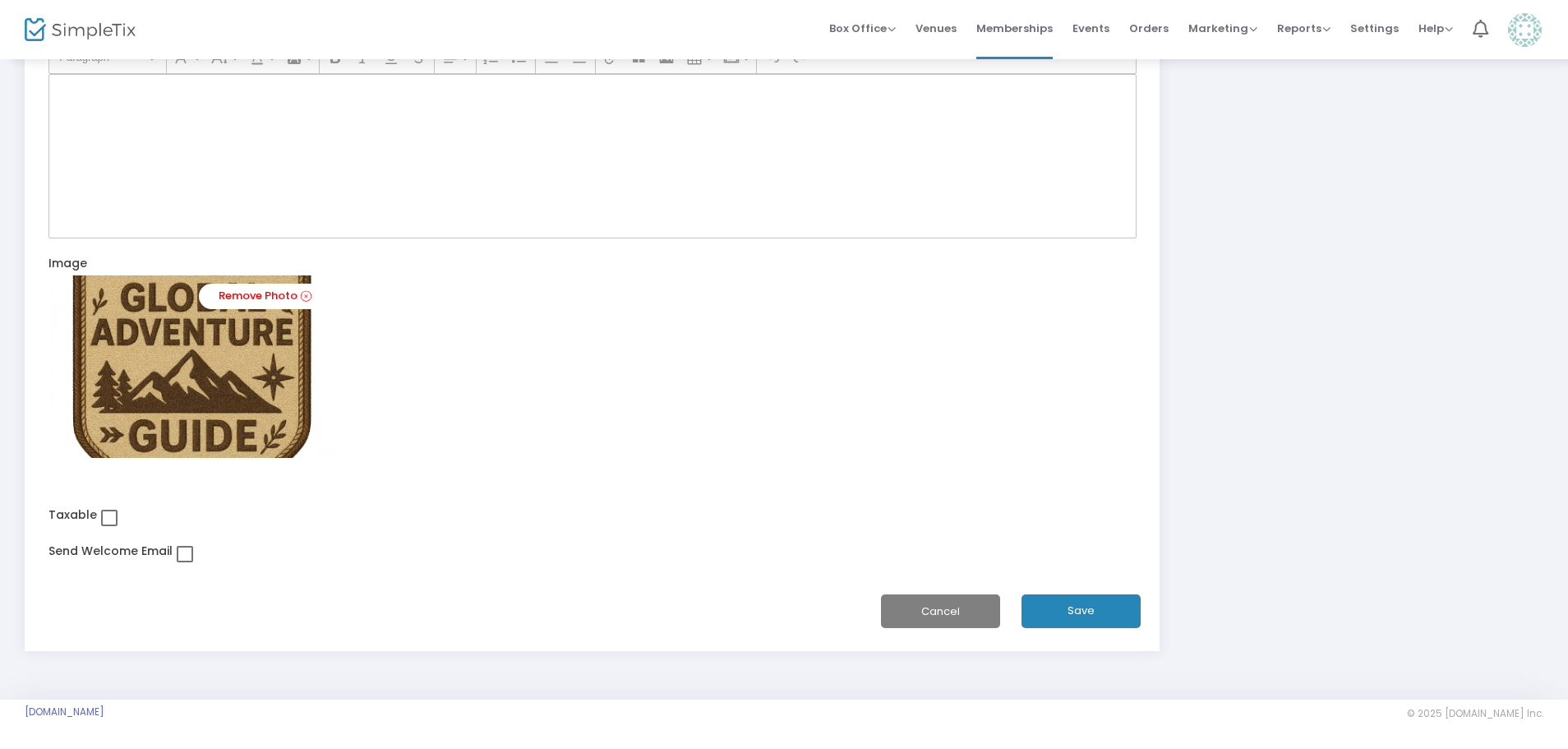
click at [105, 519] on span at bounding box center [109, 517] width 16 height 16
click at [109, 526] on input "checkbox" at bounding box center [109, 526] width 1 height 1
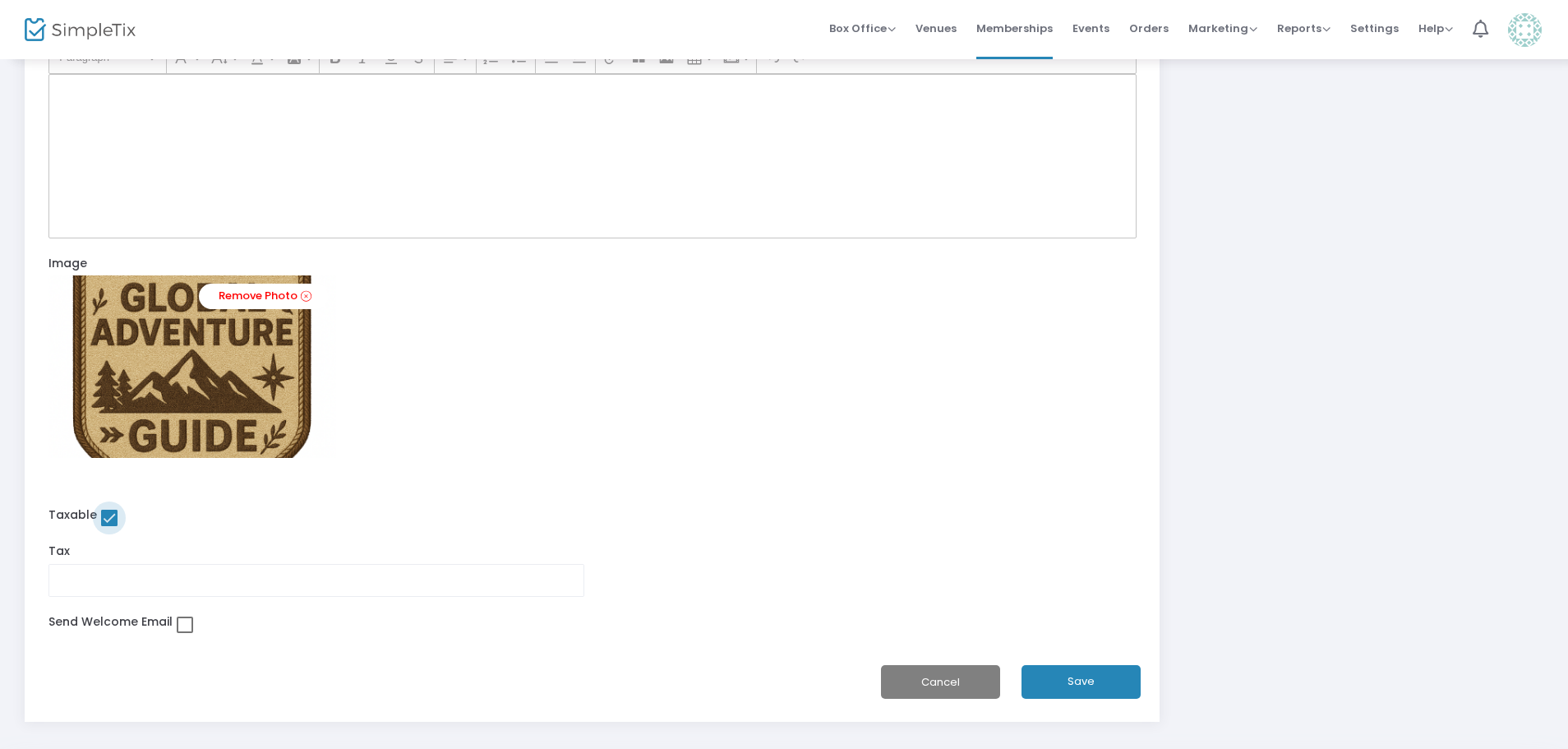
click at [105, 519] on span at bounding box center [109, 517] width 16 height 16
click at [109, 526] on input "checkbox" at bounding box center [109, 526] width 1 height 1
checkbox input "false"
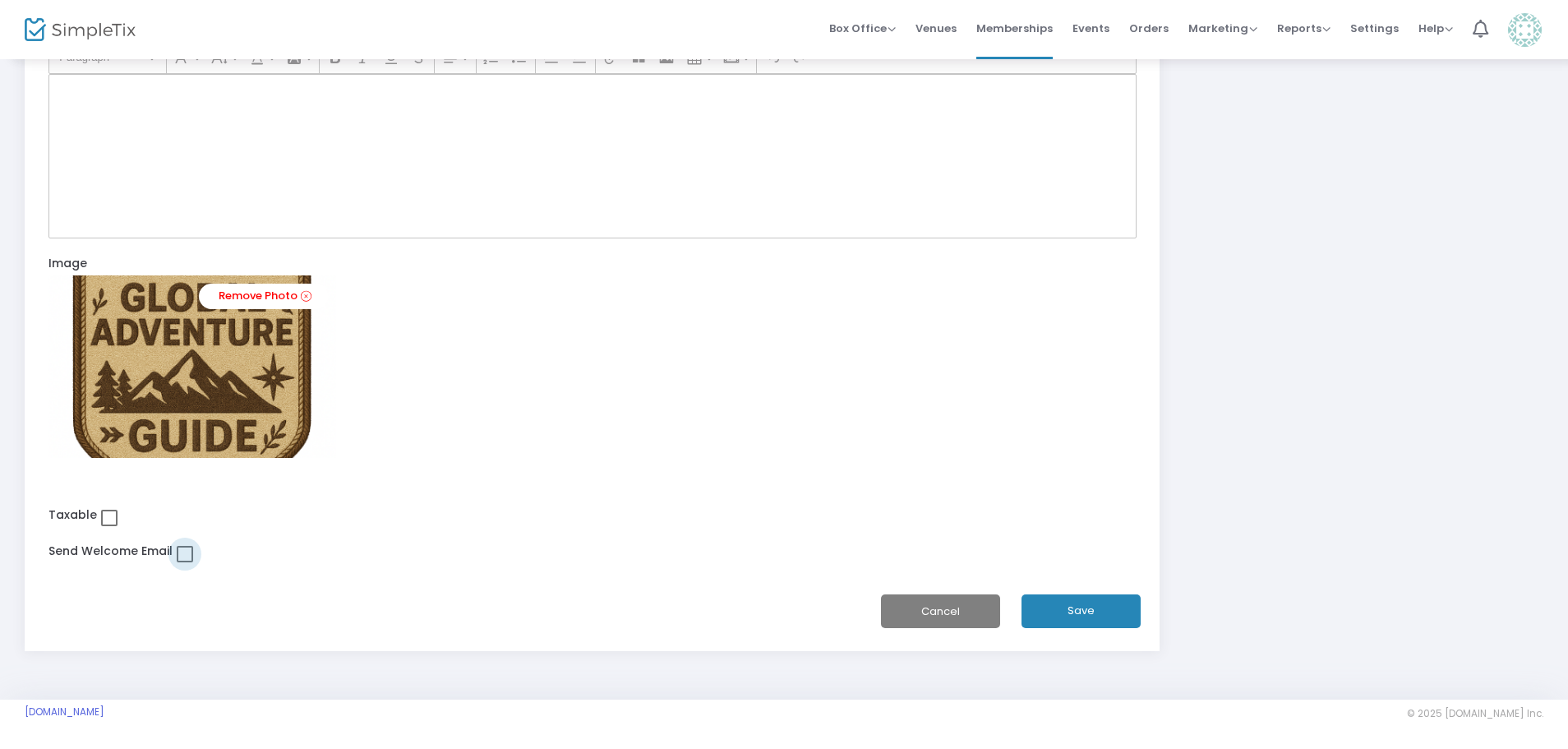
click at [192, 557] on span at bounding box center [185, 554] width 16 height 16
click at [185, 562] on input "checkbox" at bounding box center [184, 562] width 1 height 1
checkbox input "true"
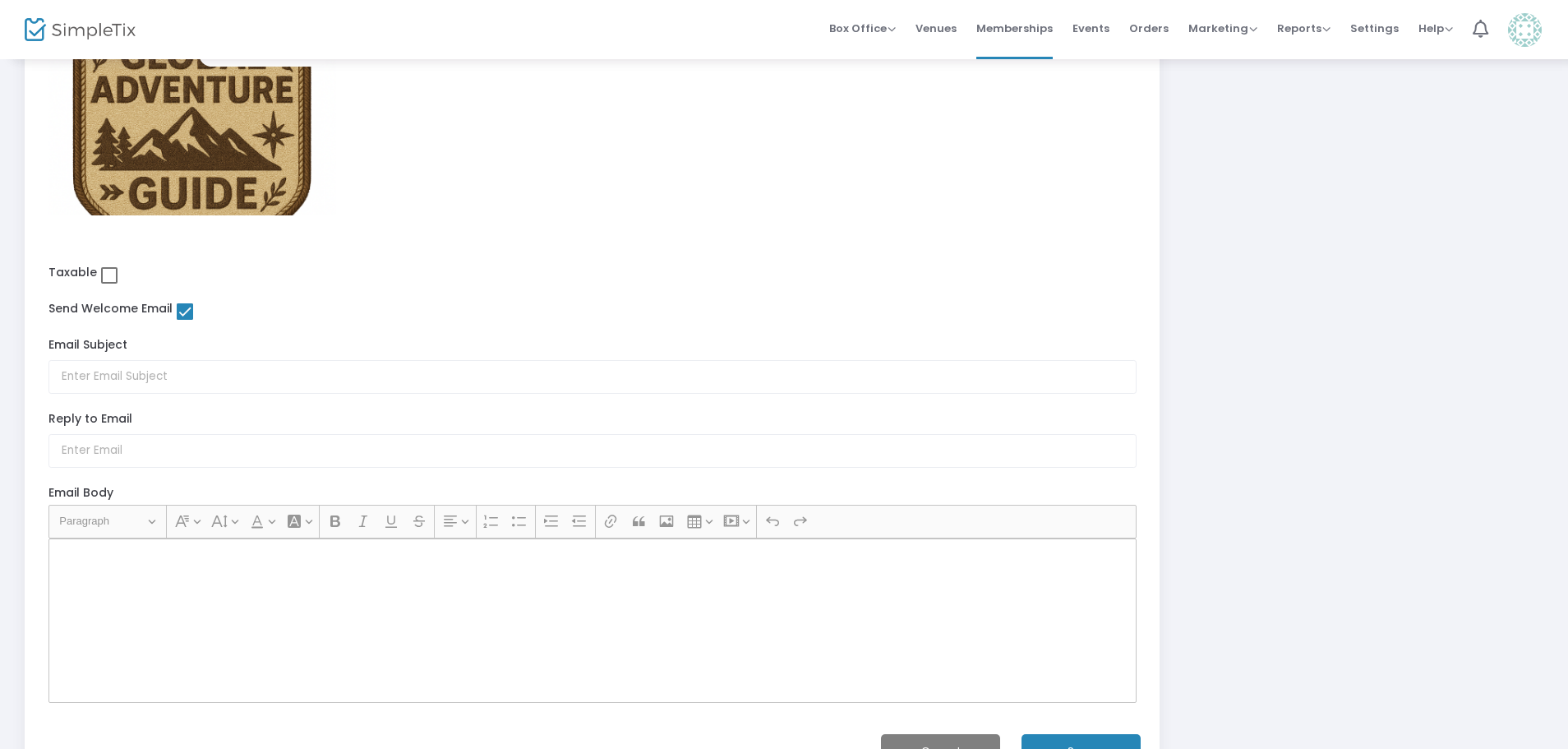
scroll to position [938, 0]
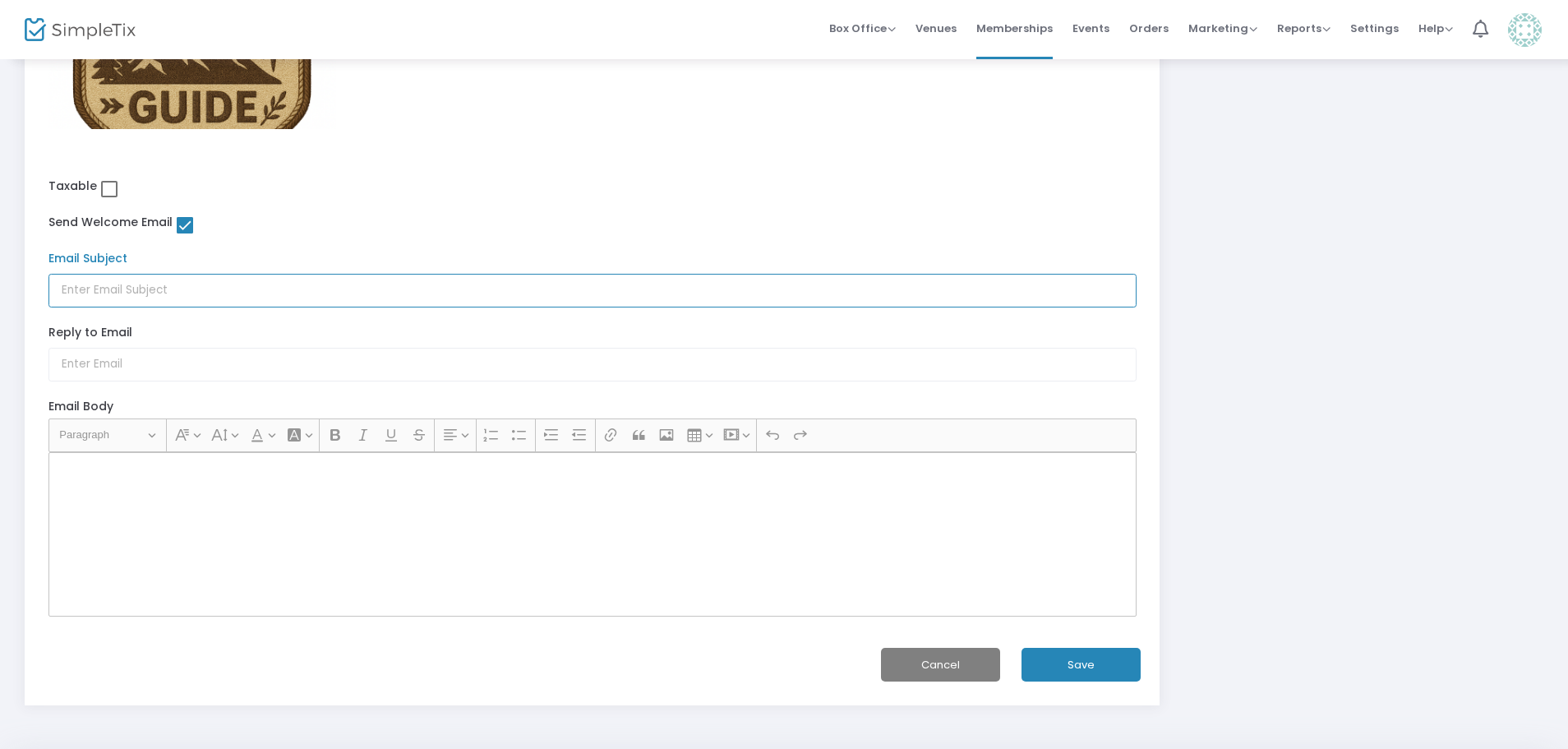
click at [116, 285] on input "text" at bounding box center [592, 290] width 1088 height 34
type input "t"
type input "Global Adventure Membership"
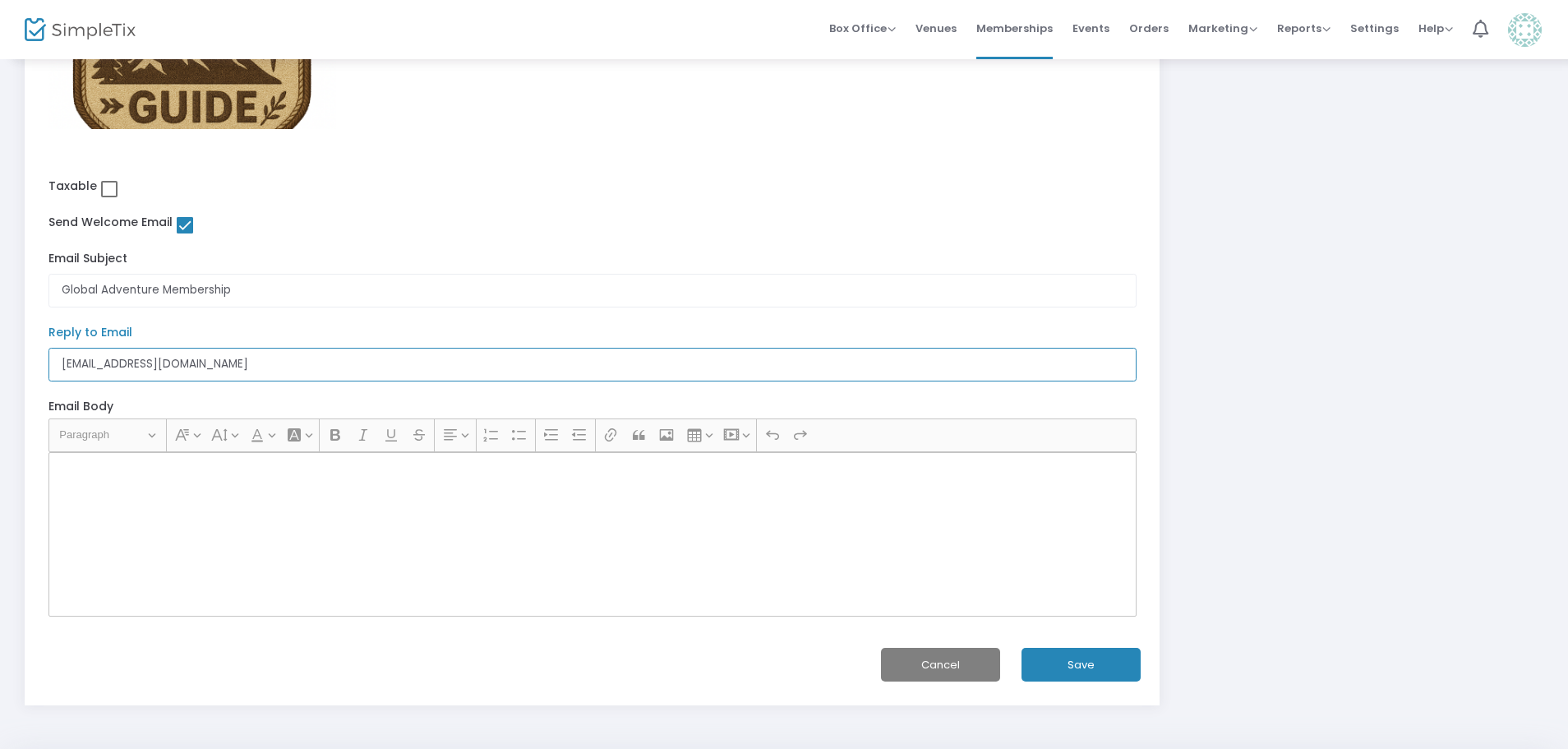
type input "[EMAIL_ADDRESS][DOMAIN_NAME]"
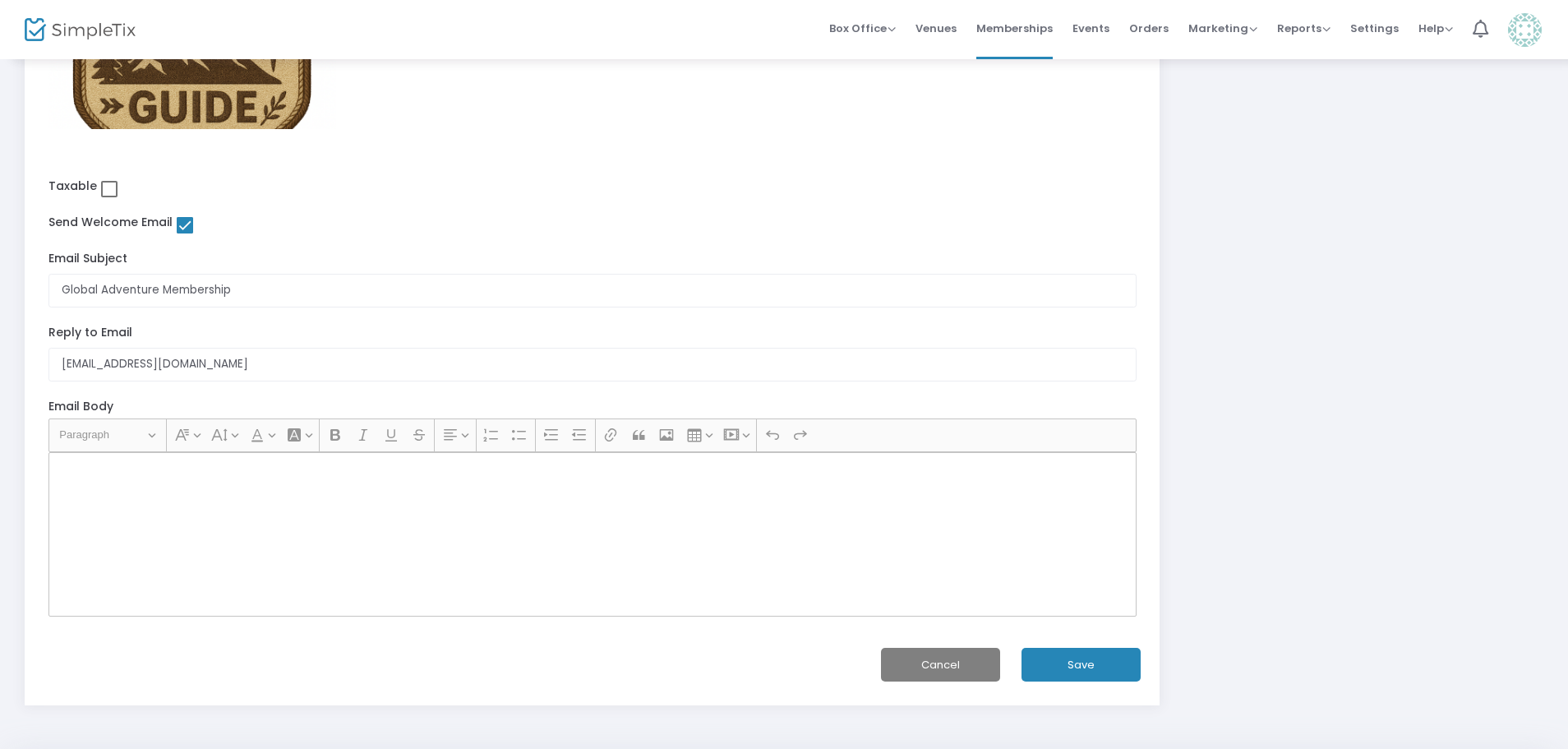
scroll to position [991, 0]
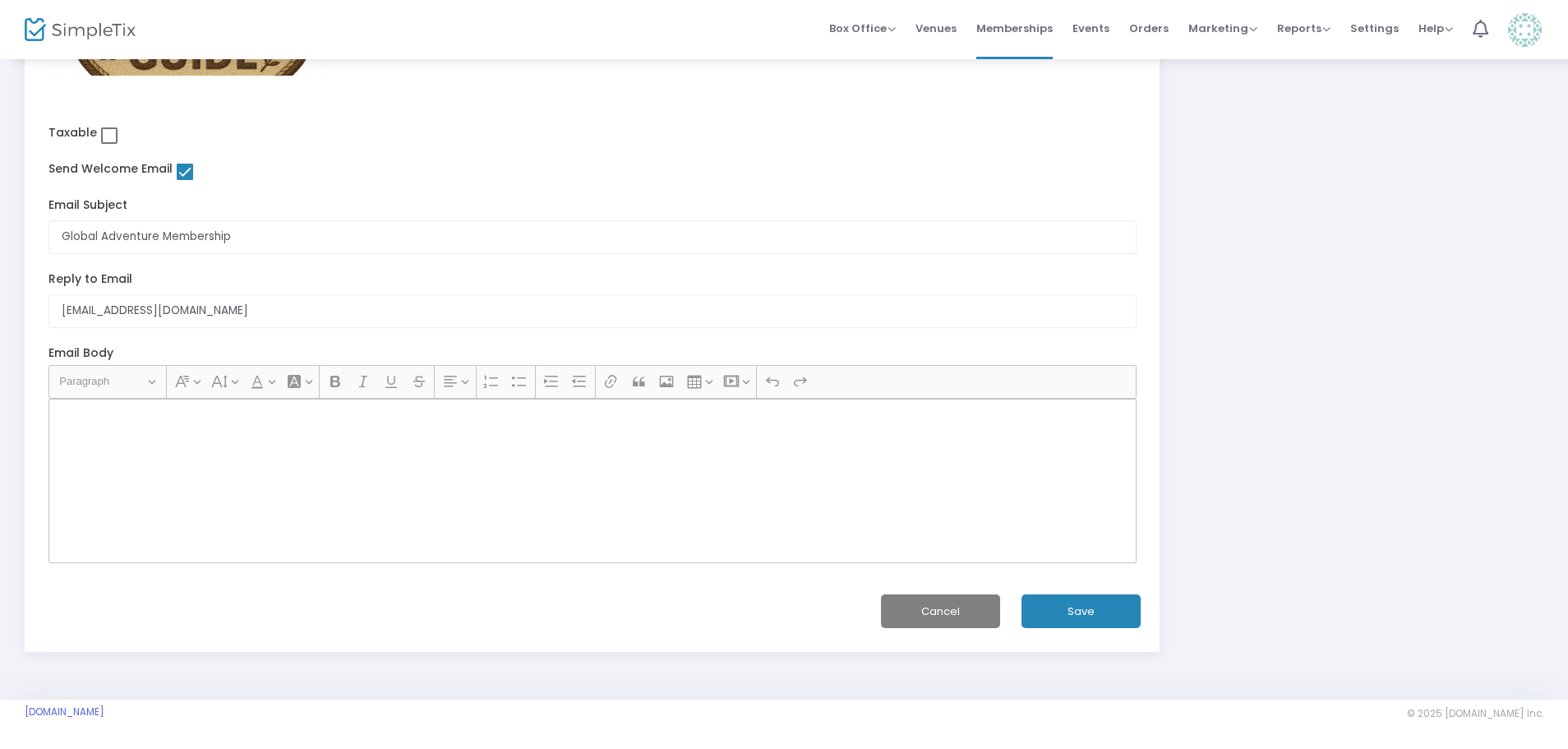
click at [294, 383] on icon "Editor toolbar" at bounding box center [294, 381] width 16 height 16
